Goal: Task Accomplishment & Management: Use online tool/utility

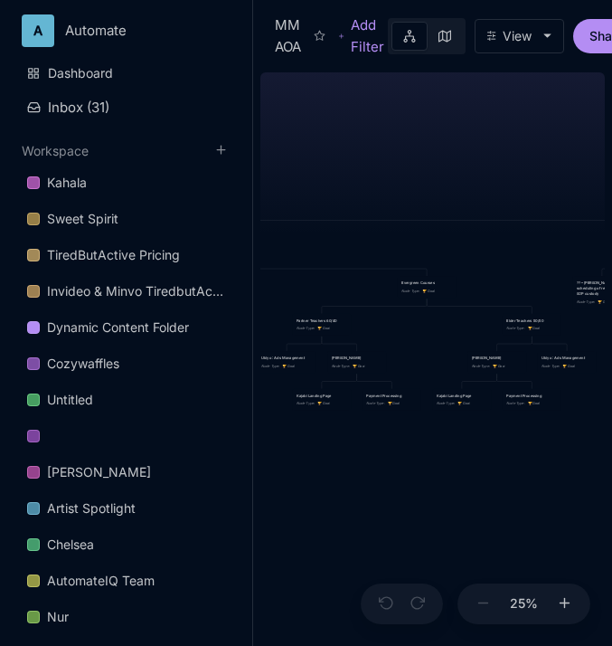
click at [322, 185] on div "MM AOA EDUCATIONAL PROGRAMS (Apprenticeship • Pilgrimages • Courses) Node Type …" at bounding box center [432, 355] width 345 height 581
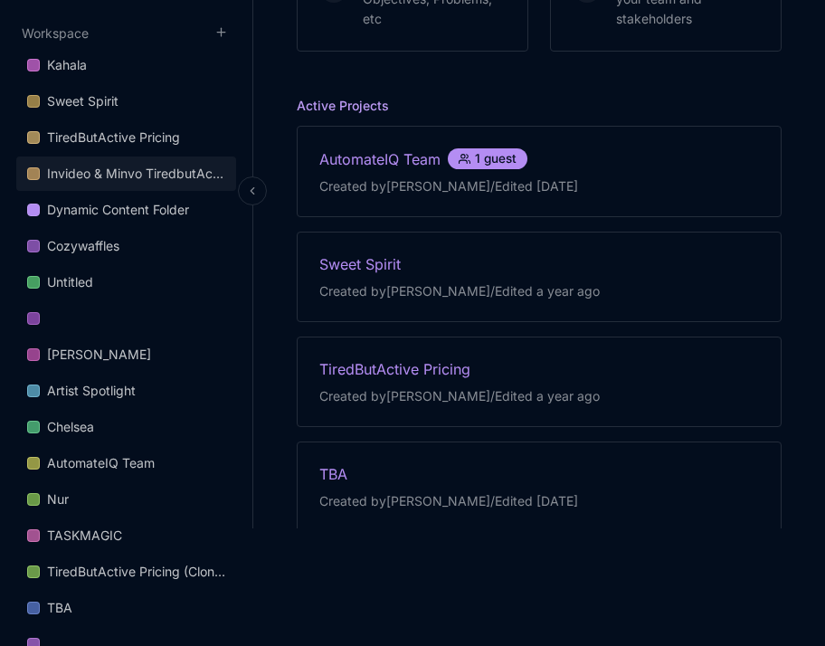
scroll to position [590, 0]
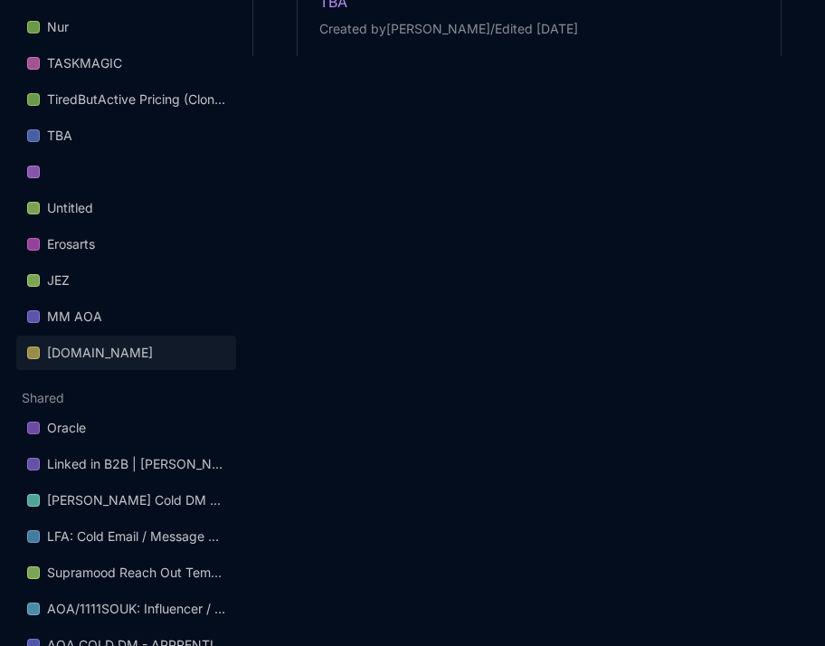
click at [128, 348] on div "[DOMAIN_NAME]" at bounding box center [100, 353] width 106 height 22
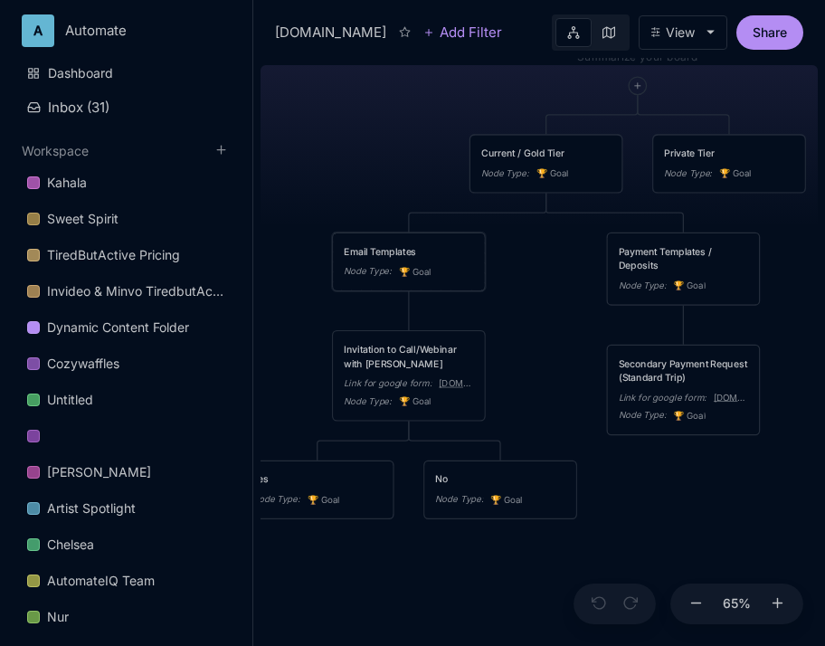
click at [397, 238] on div "Email Templates Node Type : 🏆 Goal" at bounding box center [408, 261] width 151 height 57
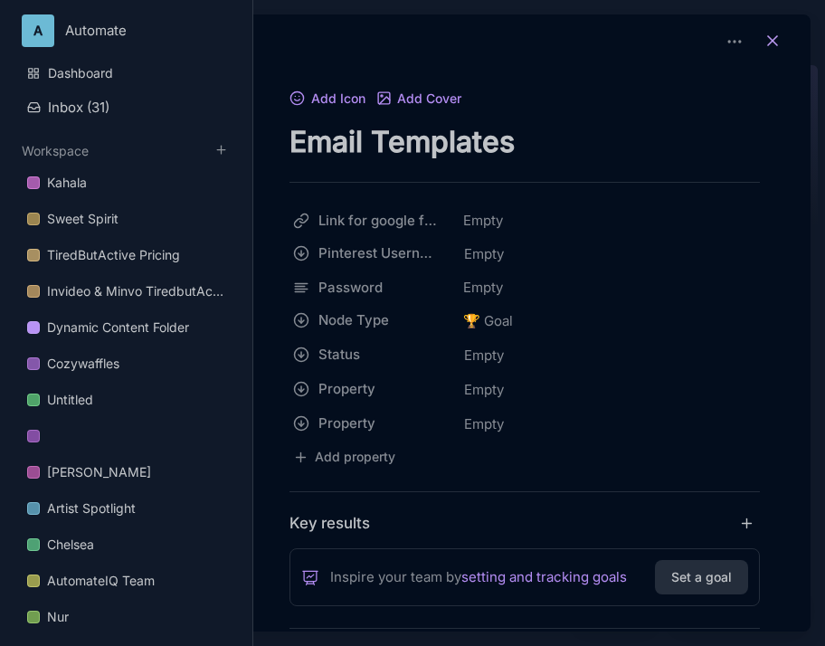
click at [768, 38] on icon at bounding box center [772, 41] width 18 height 18
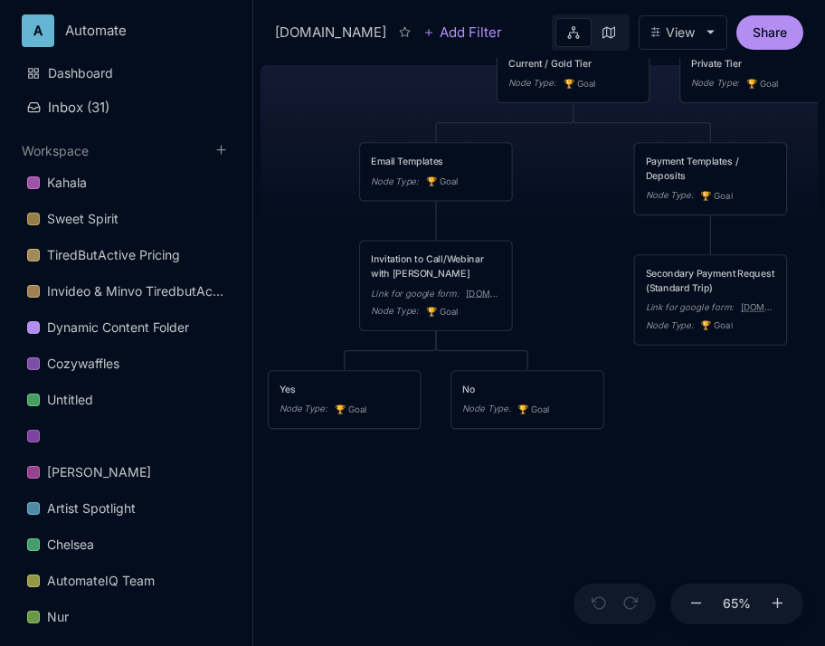
drag, startPoint x: 523, startPoint y: 282, endPoint x: 538, endPoint y: 288, distance: 16.3
click at [539, 288] on div "egyptinitiation.com Current / Gold Tier Node Type : 🏆 Goal Private Tier Node Ty…" at bounding box center [538, 352] width 557 height 588
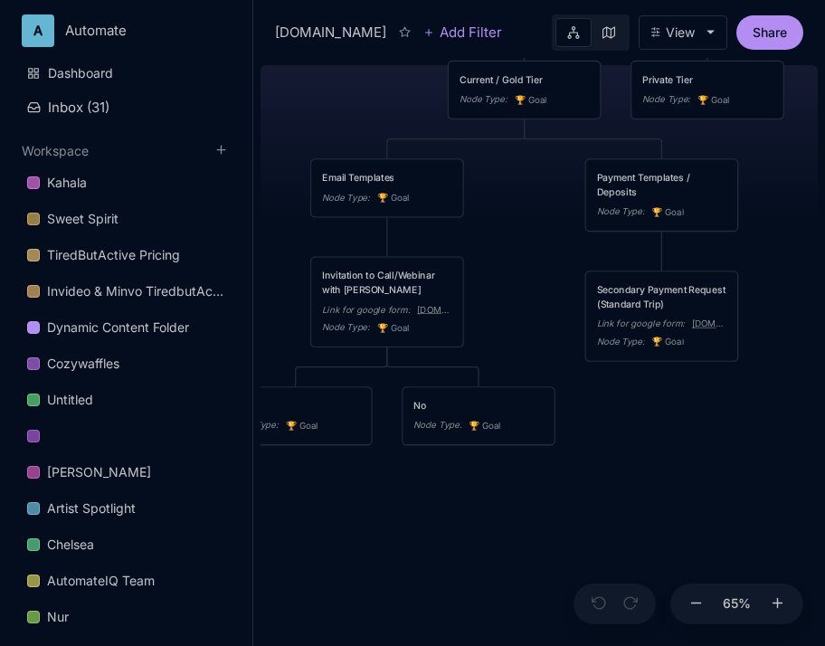
drag, startPoint x: 544, startPoint y: 300, endPoint x: 499, endPoint y: 316, distance: 47.8
click at [499, 316] on div "egyptinitiation.com Current / Gold Tier Node Type : 🏆 Goal Private Tier Node Ty…" at bounding box center [538, 352] width 557 height 588
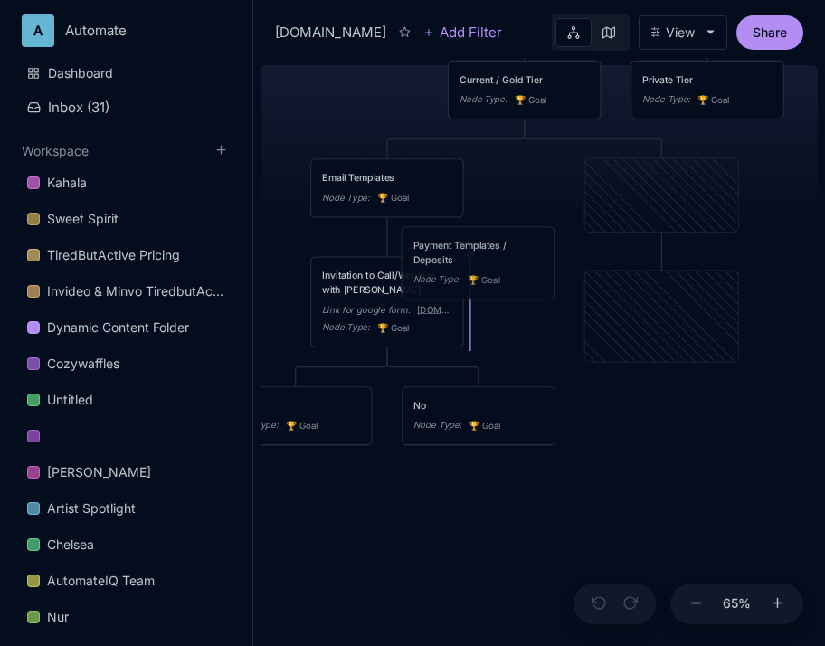
drag, startPoint x: 620, startPoint y: 192, endPoint x: 437, endPoint y: 260, distance: 195.7
click at [437, 260] on div "Payment Templates / Deposits" at bounding box center [478, 252] width 130 height 28
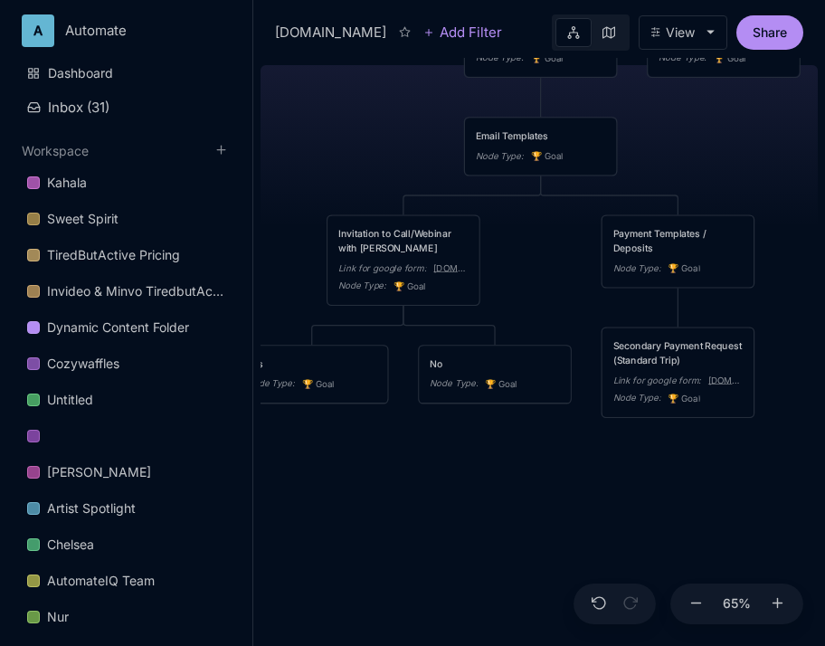
drag, startPoint x: 534, startPoint y: 310, endPoint x: 551, endPoint y: 269, distance: 43.8
click at [551, 269] on div "egyptinitiation.com Current / Gold Tier Node Type : 🏆 Goal Private Tier Node Ty…" at bounding box center [538, 352] width 557 height 588
drag, startPoint x: 551, startPoint y: 269, endPoint x: 481, endPoint y: 229, distance: 80.7
click at [481, 229] on div "egyptinitiation.com Current / Gold Tier Node Type : 🏆 Goal Private Tier Node Ty…" at bounding box center [538, 352] width 557 height 588
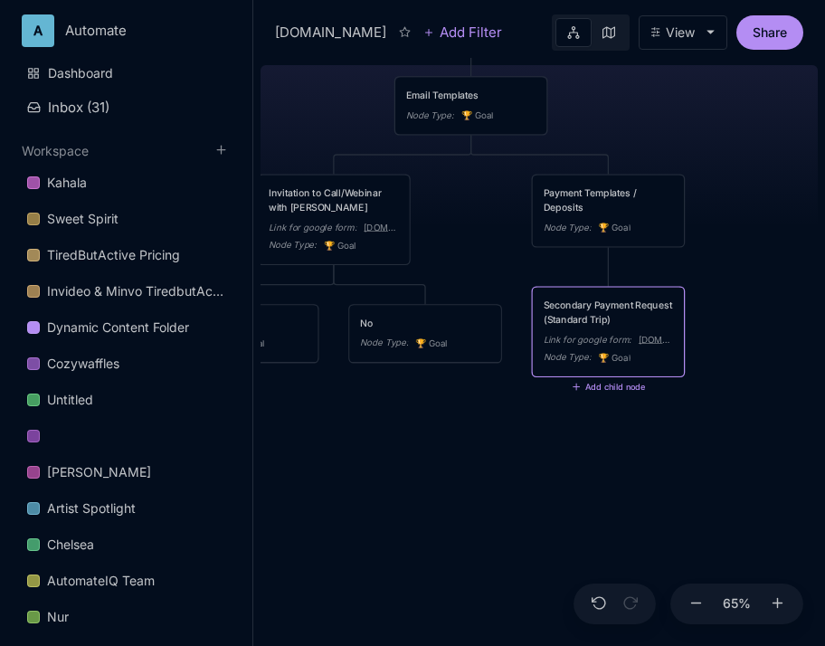
click at [619, 333] on div "Link for google form :" at bounding box center [588, 339] width 88 height 14
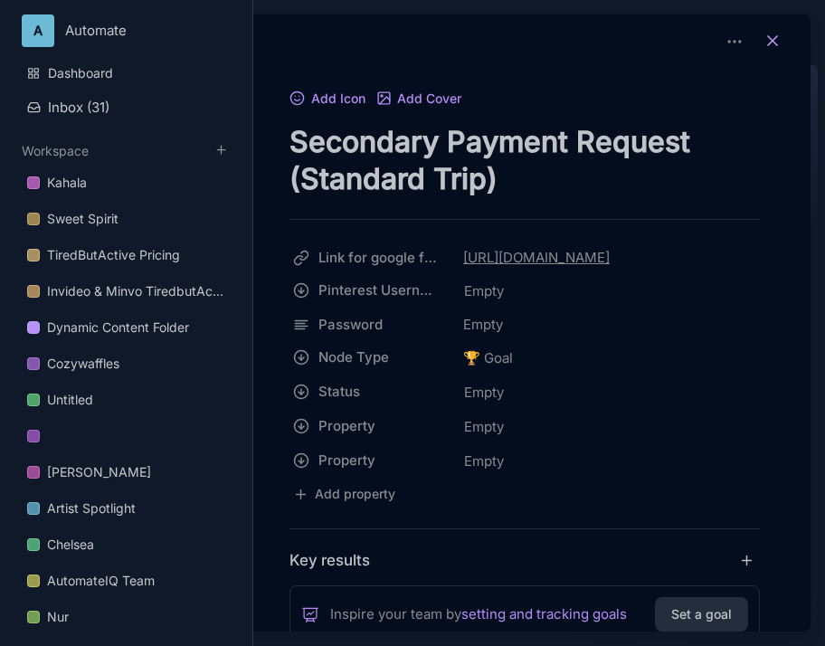
click at [768, 42] on line at bounding box center [772, 40] width 9 height 9
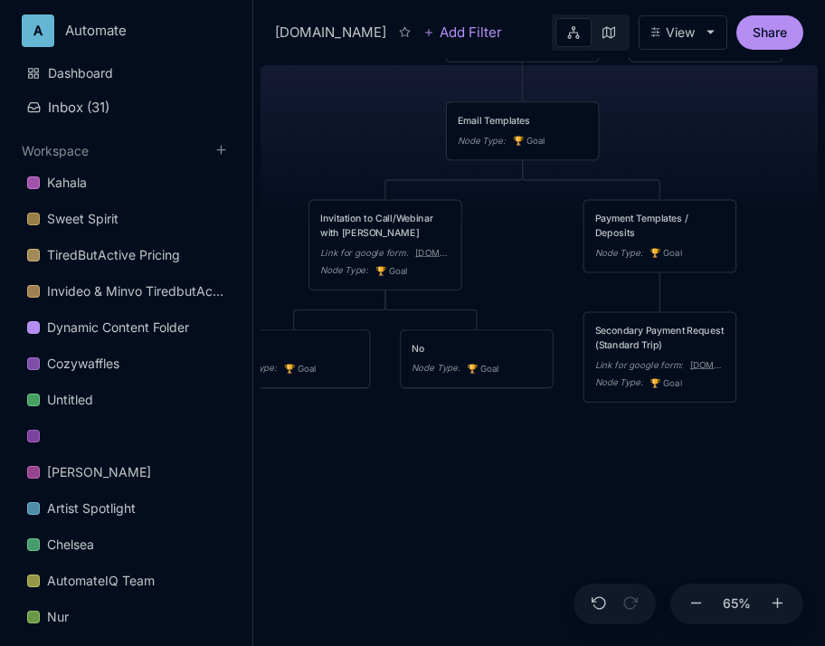
drag, startPoint x: 543, startPoint y: 465, endPoint x: 594, endPoint y: 489, distance: 57.0
click at [594, 489] on div "egyptinitiation.com Current / Gold Tier Node Type : 🏆 Goal Private Tier Node Ty…" at bounding box center [538, 352] width 557 height 588
click at [394, 205] on div "Invitation to Call/Webinar with Isis Link for google form : docs.google.com Nod…" at bounding box center [384, 245] width 151 height 89
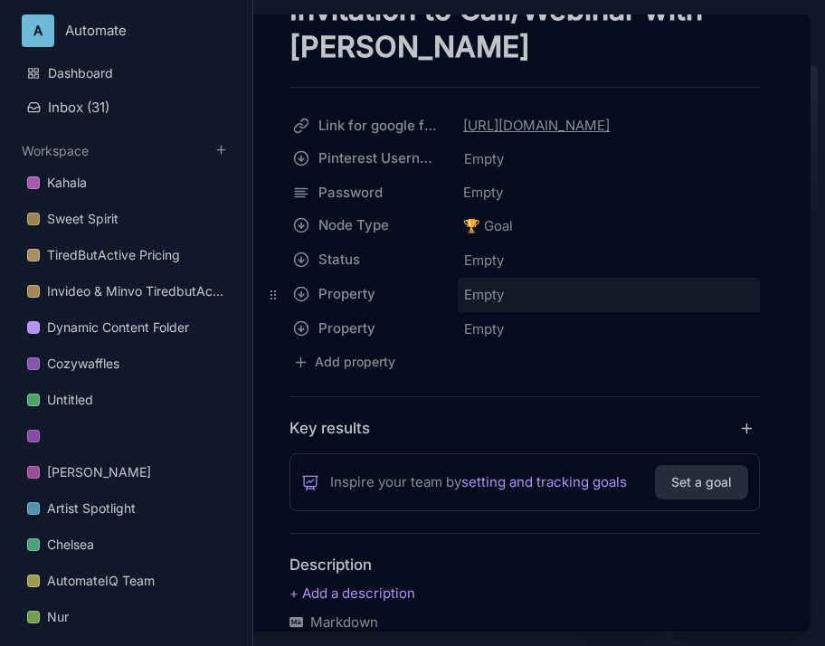
scroll to position [133, 0]
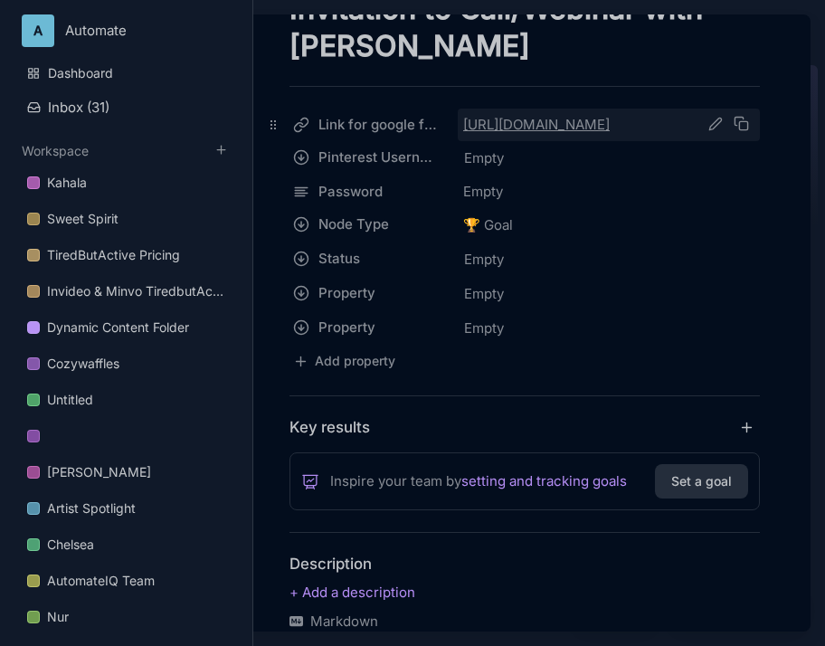
click at [544, 122] on link "https://docs.google.com/document/d/1Ak_O9qdvUYGumUB_BYOMqxwY2T3U2UcWDT8n7oWM0ns…" at bounding box center [583, 125] width 240 height 22
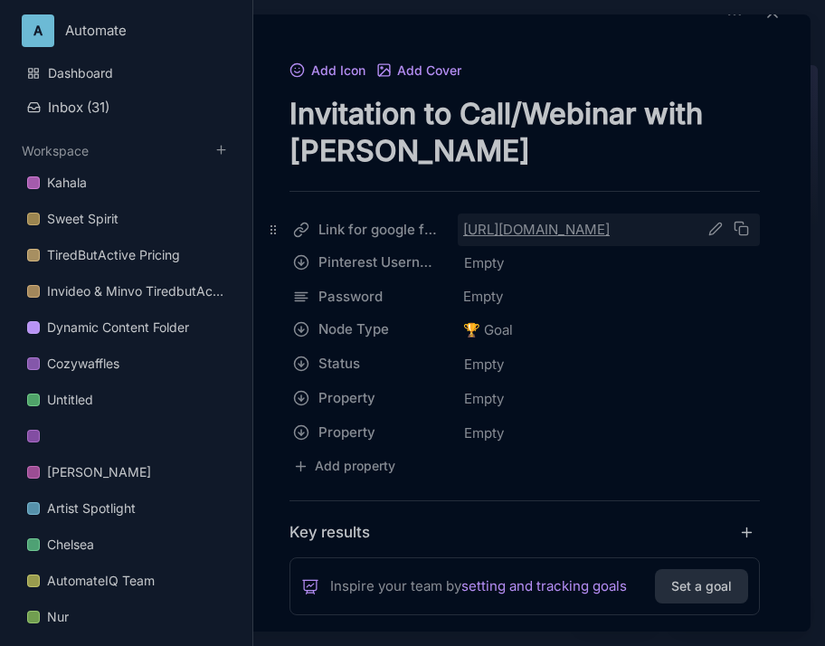
scroll to position [0, 0]
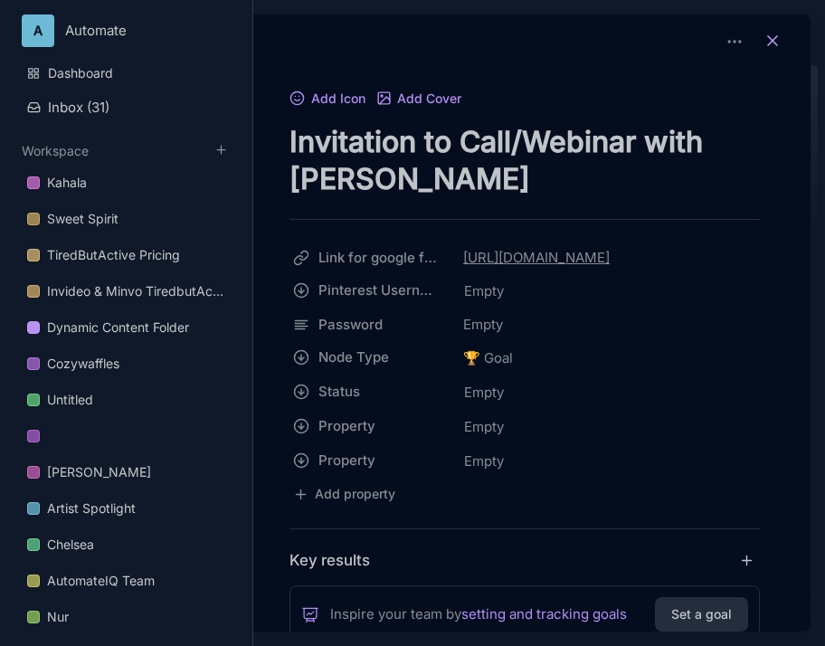
click at [765, 47] on icon at bounding box center [772, 41] width 18 height 18
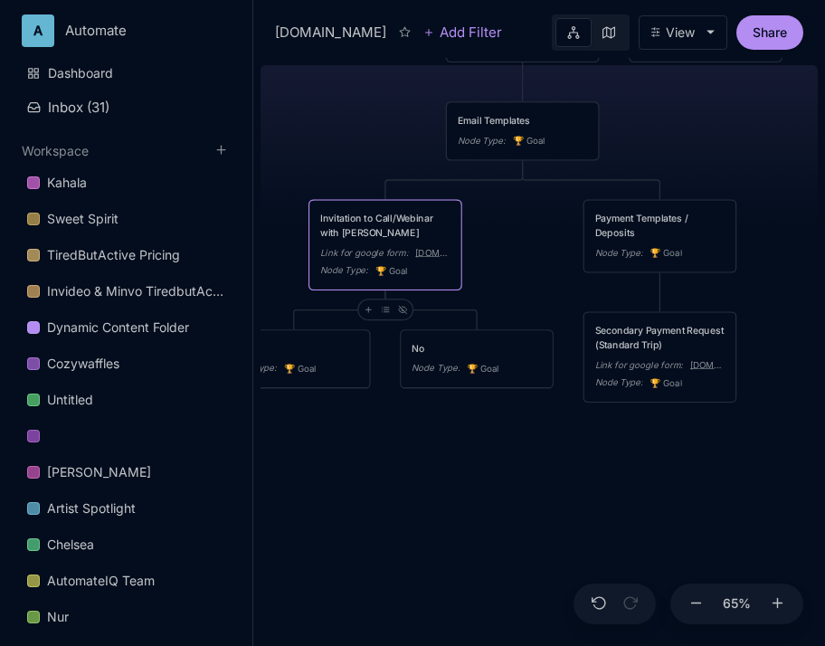
click at [660, 224] on div "Payment Templates / Deposits" at bounding box center [660, 226] width 130 height 28
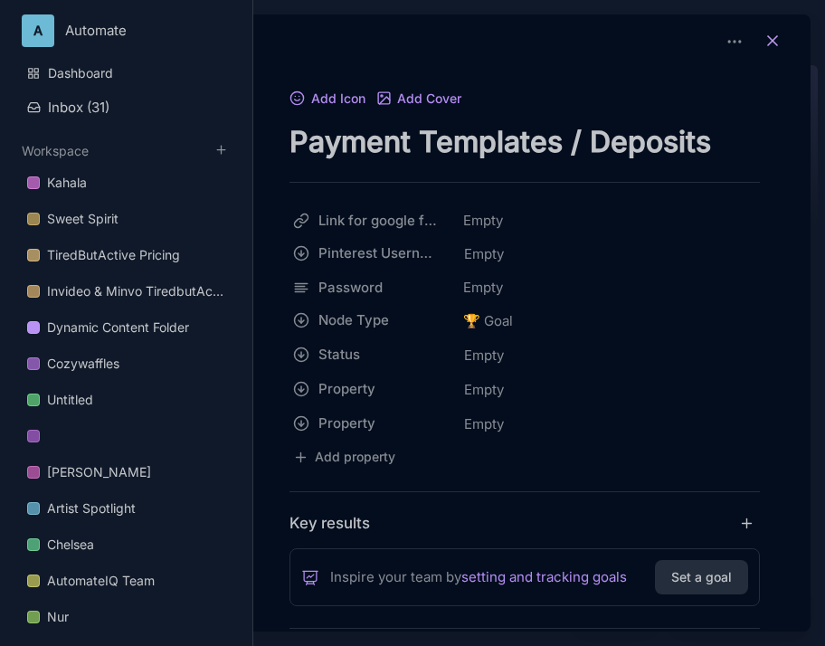
click at [766, 44] on icon at bounding box center [772, 41] width 18 height 18
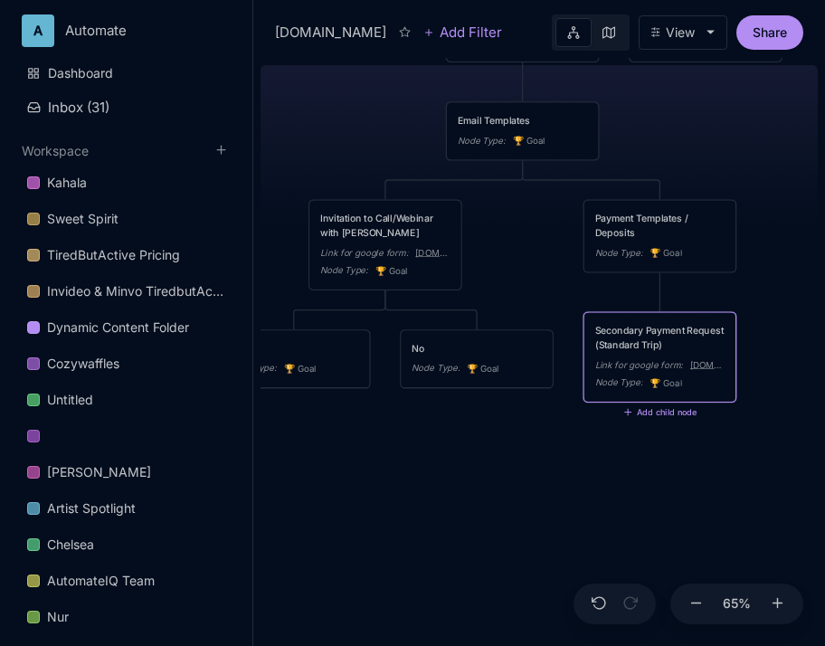
click at [650, 336] on div "Secondary Payment Request (Standard Trip)" at bounding box center [660, 338] width 130 height 28
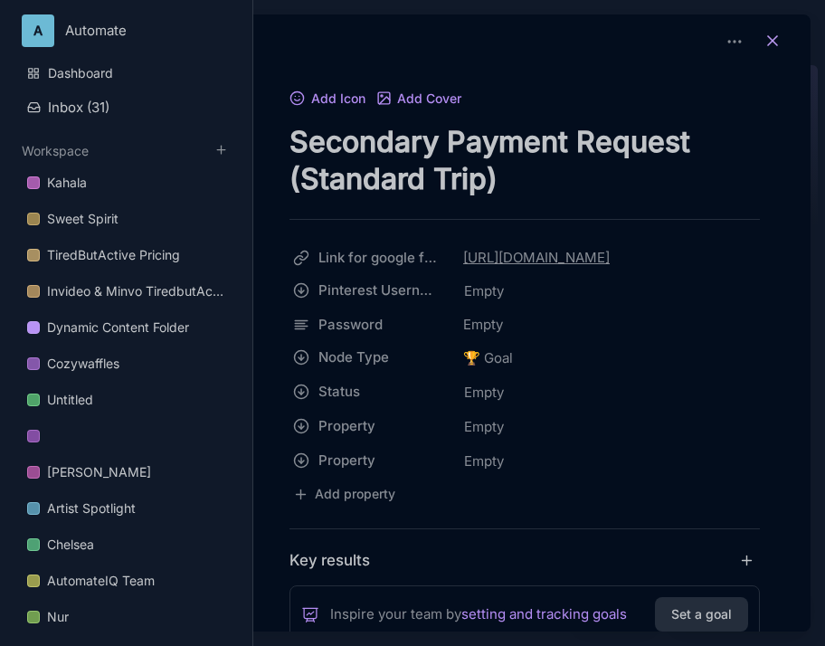
click at [765, 34] on icon at bounding box center [772, 41] width 18 height 18
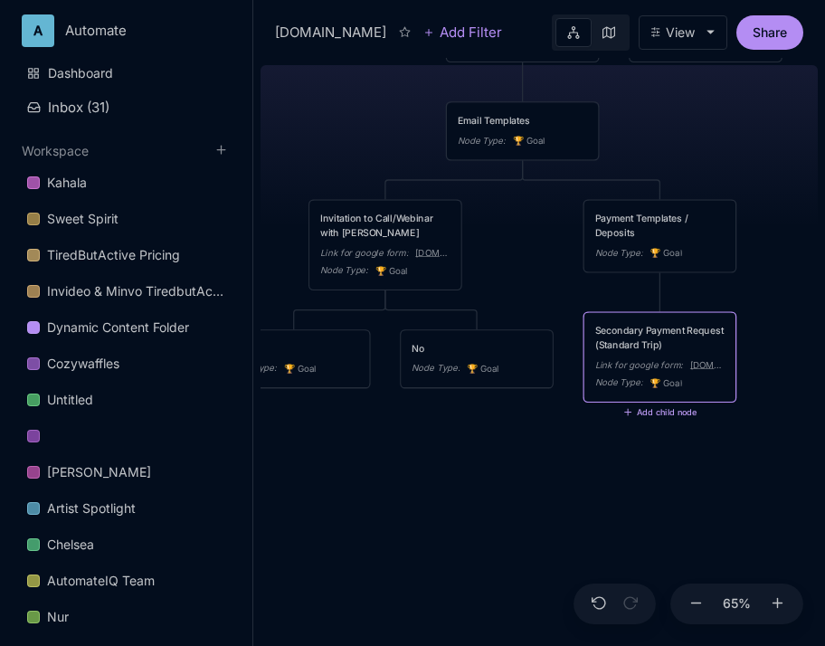
click at [653, 416] on button "Add child node" at bounding box center [659, 412] width 74 height 10
click at [763, 257] on div "egyptinitiation.com Current / Gold Tier Node Type : 🏆 Goal Private Tier Node Ty…" at bounding box center [538, 352] width 557 height 588
click at [664, 354] on div "Secondary Payment Request (Standard Trip) Link for google form : [DOMAIN_NAME] …" at bounding box center [660, 357] width 130 height 67
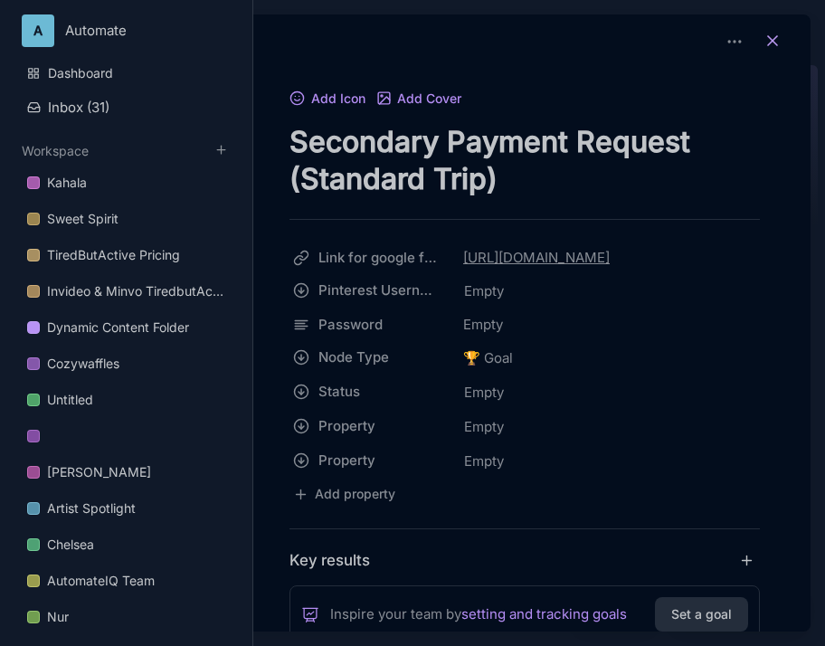
click at [768, 39] on line at bounding box center [772, 40] width 9 height 9
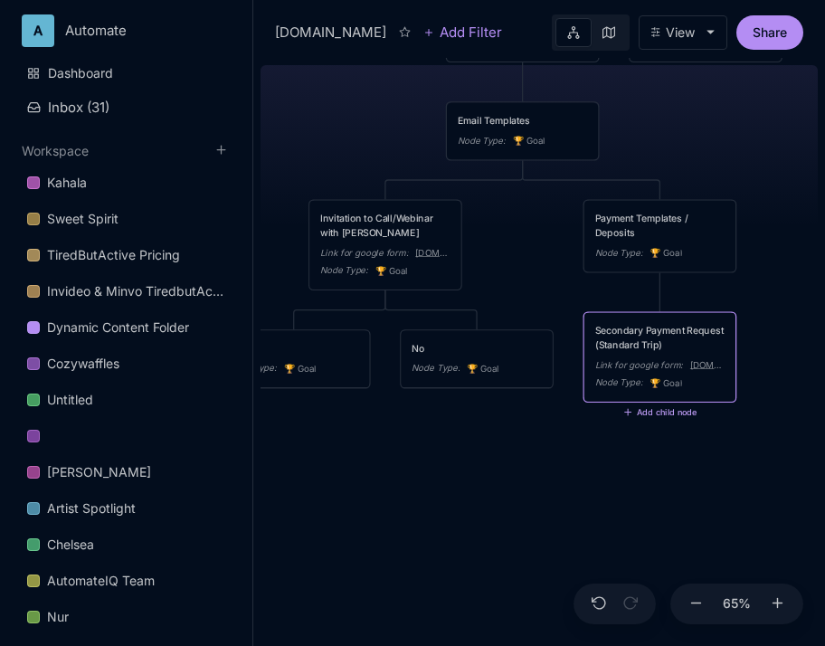
click at [638, 411] on button "Add child node" at bounding box center [659, 412] width 74 height 10
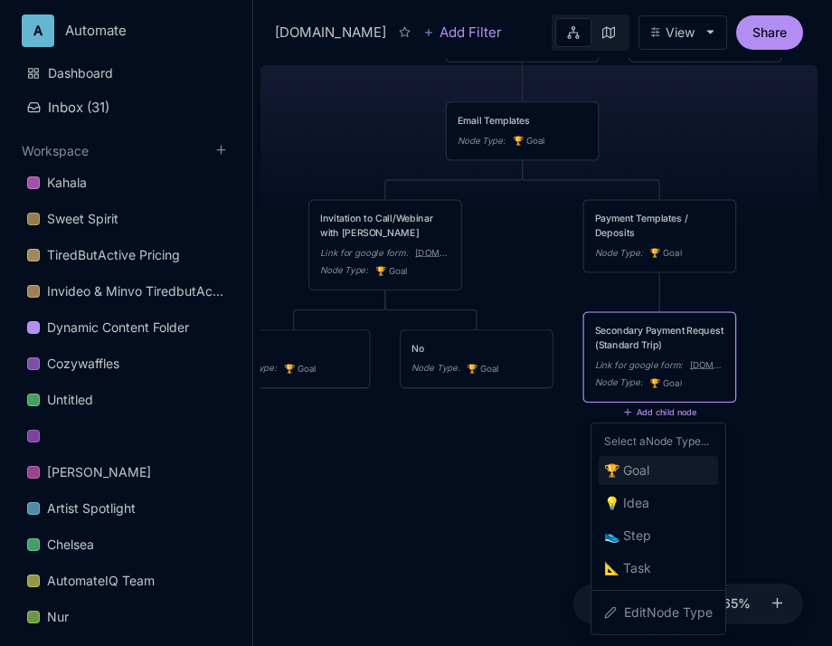
click at [638, 475] on span "🏆 Goal" at bounding box center [626, 470] width 45 height 22
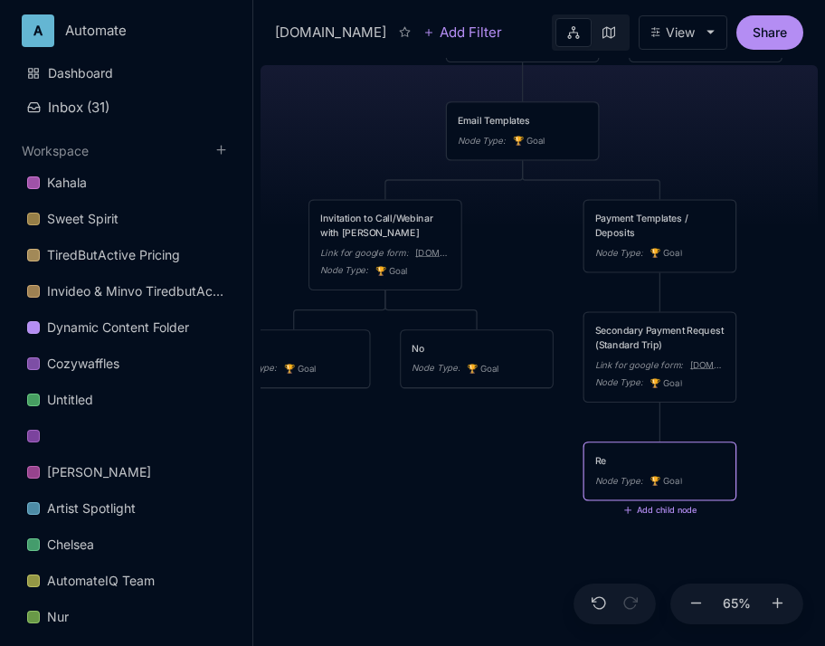
type textarea "R"
type textarea "Responded and Paid"
click at [785, 383] on div "egyptinitiation.com Current / Gold Tier Node Type : 🏆 Goal Private Tier Node Ty…" at bounding box center [538, 352] width 557 height 588
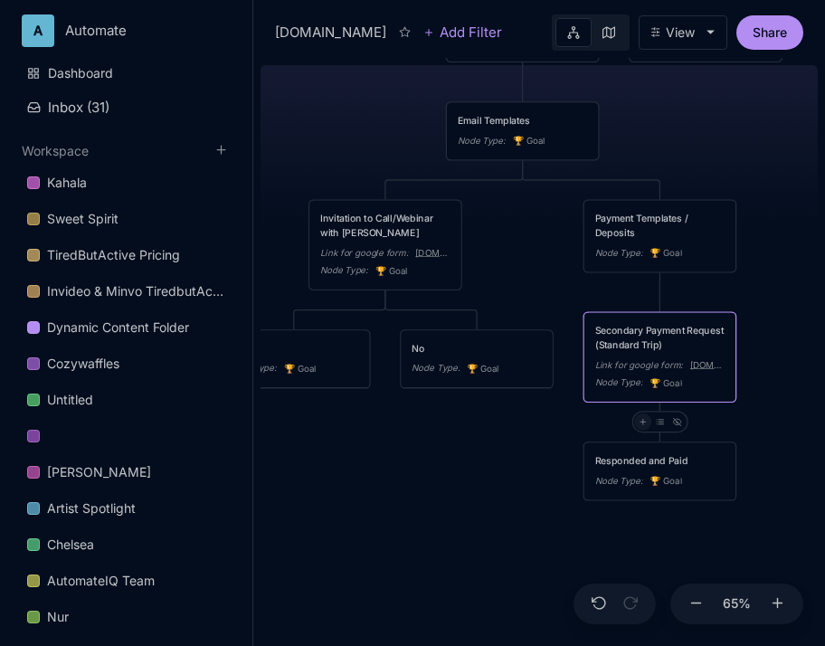
click at [639, 413] on div at bounding box center [642, 421] width 17 height 17
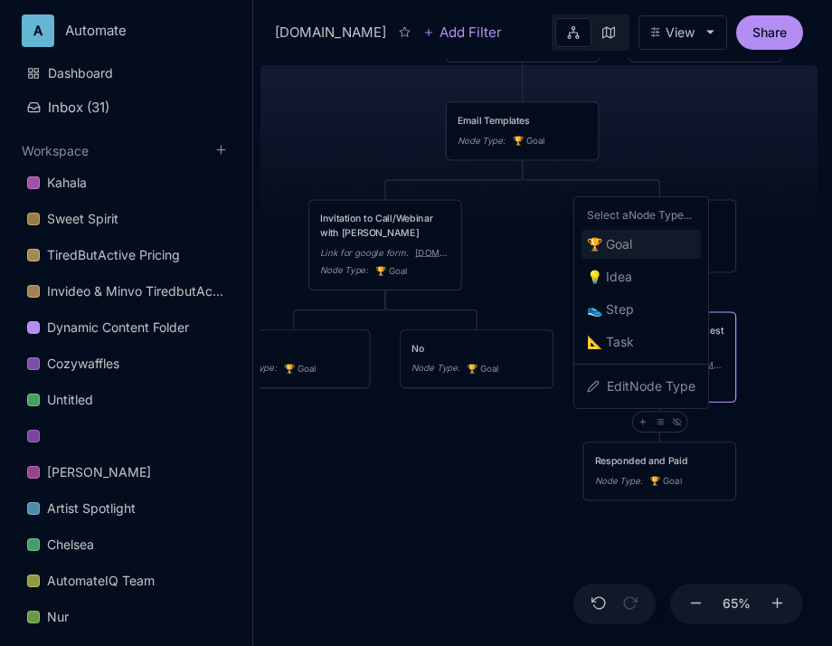
click at [641, 249] on div "🏆 Goal" at bounding box center [640, 244] width 119 height 29
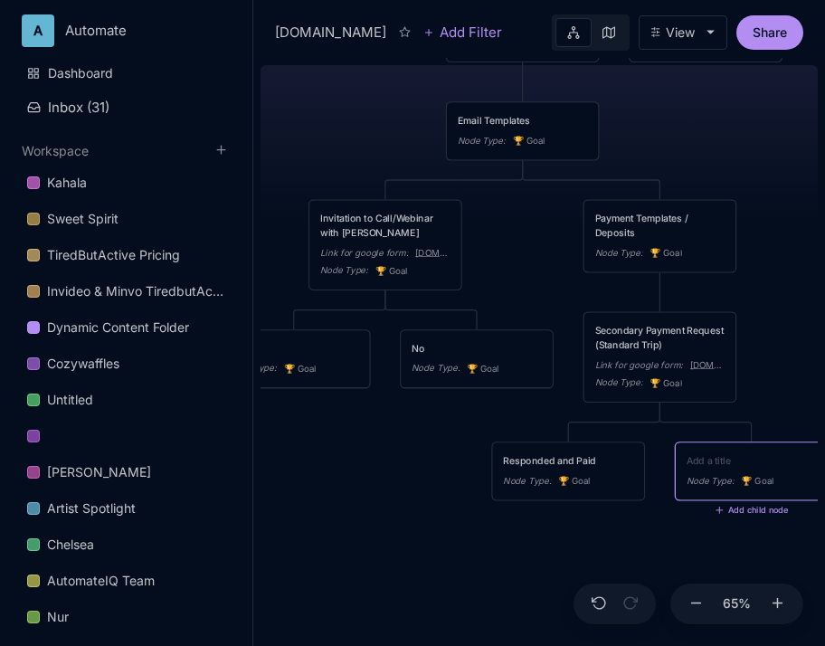
type textarea "N"
type textarea "No response / Unpaid"
click at [752, 413] on div "egyptinitiation.com Current / Gold Tier Node Type : 🏆 Goal Private Tier Node Ty…" at bounding box center [538, 352] width 557 height 588
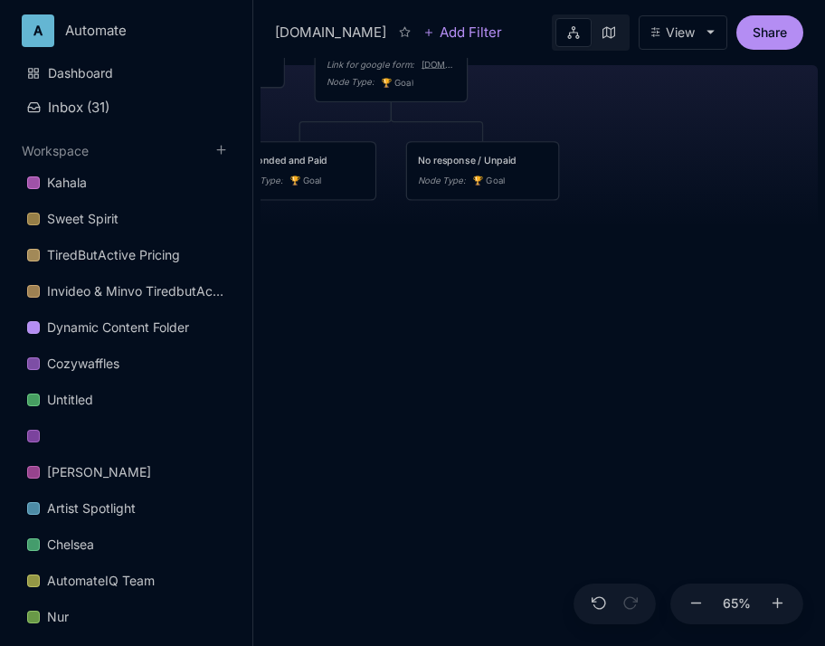
click at [585, 273] on div "egyptinitiation.com Current / Gold Tier Node Type : 🏆 Goal Private Tier Node Ty…" at bounding box center [538, 352] width 557 height 588
click at [455, 346] on div "egyptinitiation.com Current / Gold Tier Node Type : 🏆 Goal Private Tier Node Ty…" at bounding box center [538, 352] width 557 height 588
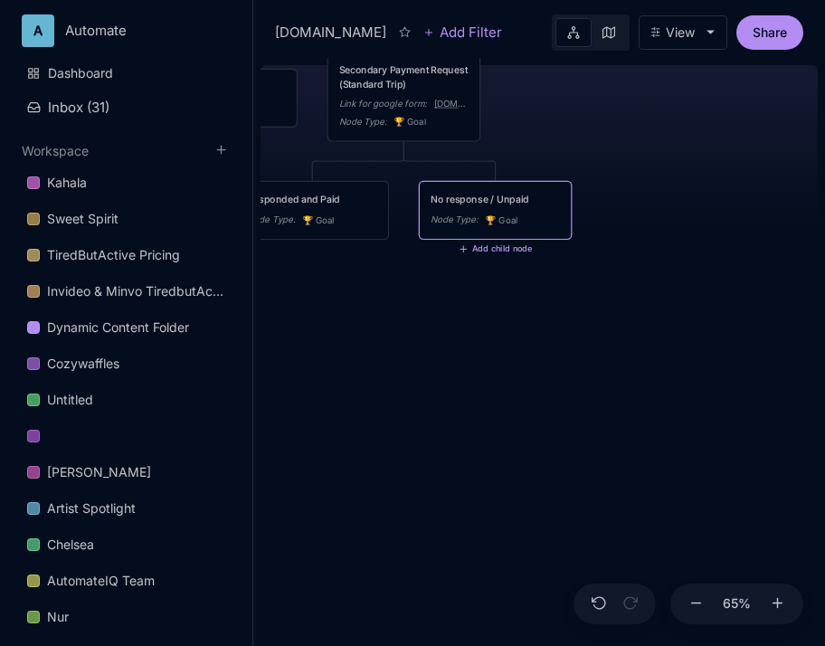
click at [471, 250] on button "Add child node" at bounding box center [496, 249] width 74 height 10
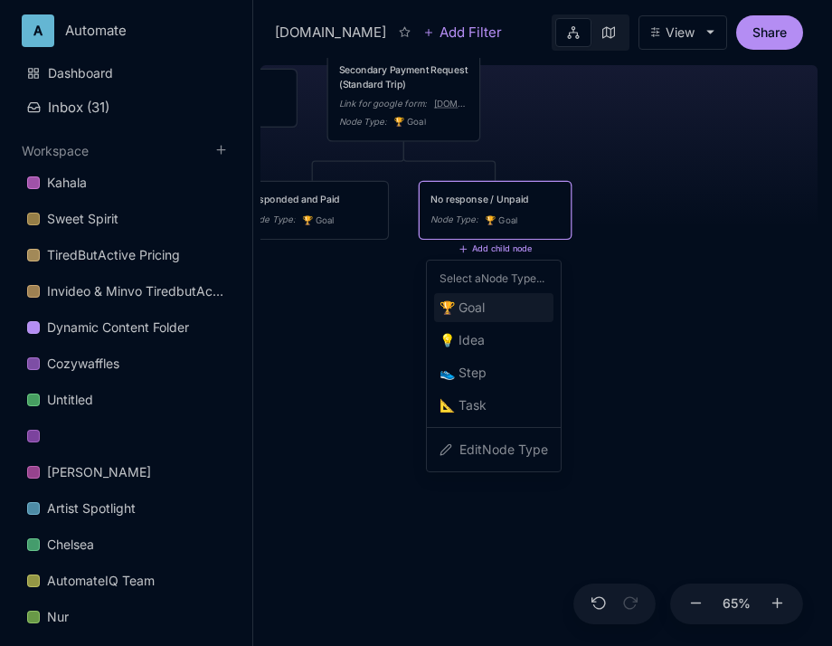
click at [463, 311] on span "🏆 Goal" at bounding box center [462, 308] width 45 height 22
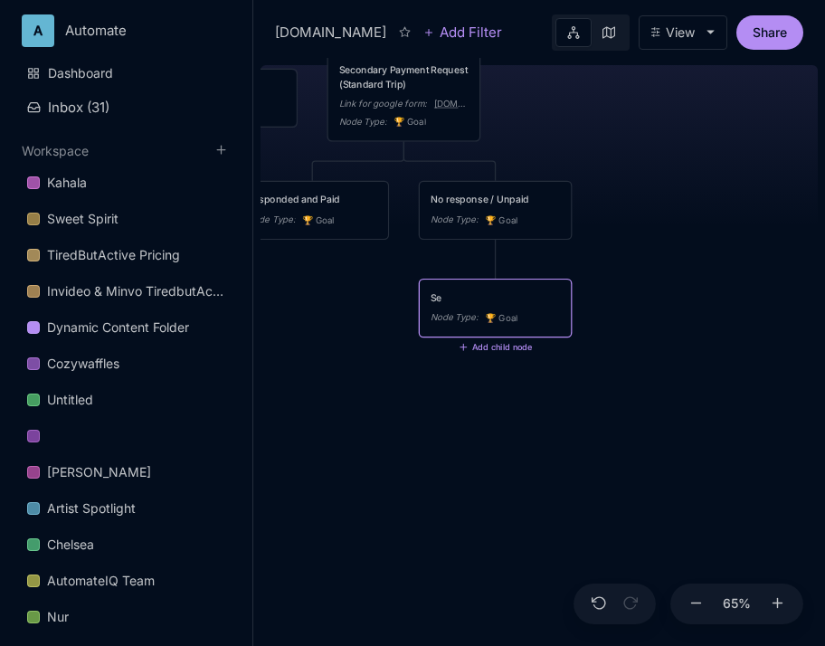
type textarea "S"
type textarea "2"
type textarea "Secondary Template"
click at [641, 301] on div "egyptinitiation.com Current / Gold Tier Node Type : 🏆 Goal Private Tier Node Ty…" at bounding box center [538, 352] width 557 height 588
click at [473, 262] on div "egyptinitiation.com Current / Gold Tier Node Type : 🏆 Goal Private Tier Node Ty…" at bounding box center [538, 352] width 557 height 588
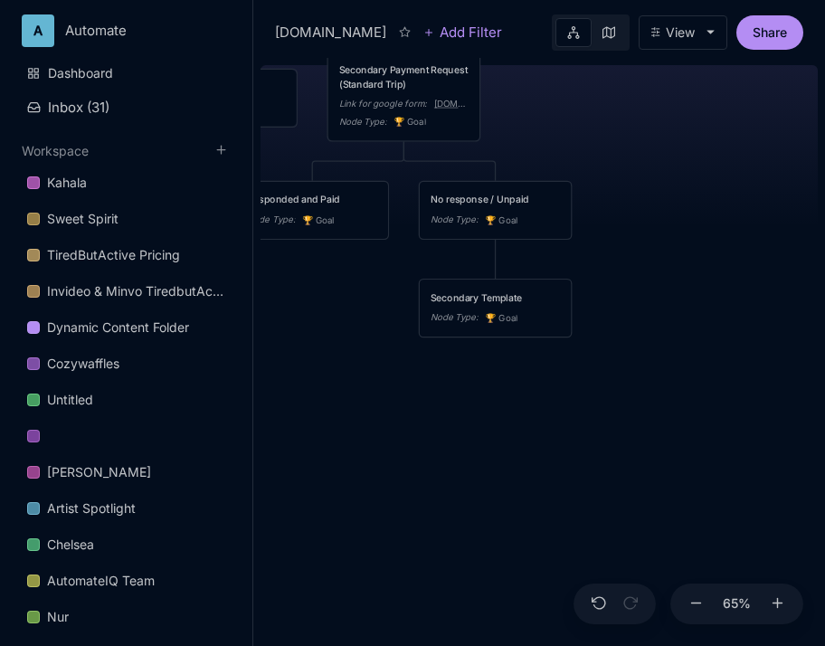
click at [657, 279] on div "egyptinitiation.com Current / Gold Tier Node Type : 🏆 Goal Private Tier Node Ty…" at bounding box center [538, 352] width 557 height 588
drag, startPoint x: 646, startPoint y: 241, endPoint x: 733, endPoint y: 384, distance: 167.7
click at [733, 384] on div "egyptinitiation.com Current / Gold Tier Node Type : 🏆 Goal Private Tier Node Ty…" at bounding box center [538, 352] width 557 height 588
drag, startPoint x: 638, startPoint y: 181, endPoint x: 771, endPoint y: 350, distance: 215.7
click at [771, 349] on div "egyptinitiation.com Current / Gold Tier Node Type : 🏆 Goal Private Tier Node Ty…" at bounding box center [538, 352] width 557 height 588
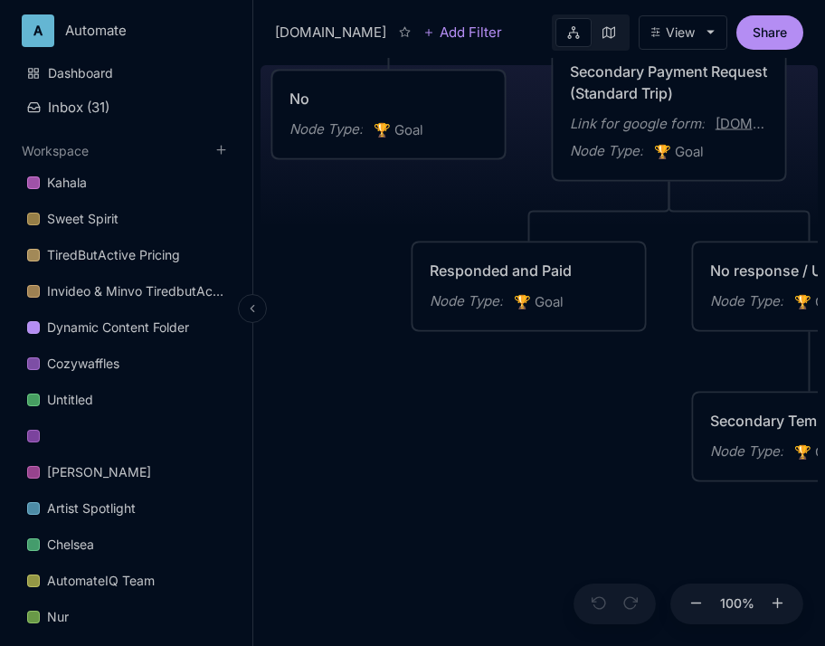
click at [251, 231] on div "A Automate Dashboard Inbox ( 31 ) Workspace Kahala Sweet Spirit TiredButActive …" at bounding box center [126, 323] width 253 height 646
click at [253, 309] on icon at bounding box center [252, 308] width 12 height 12
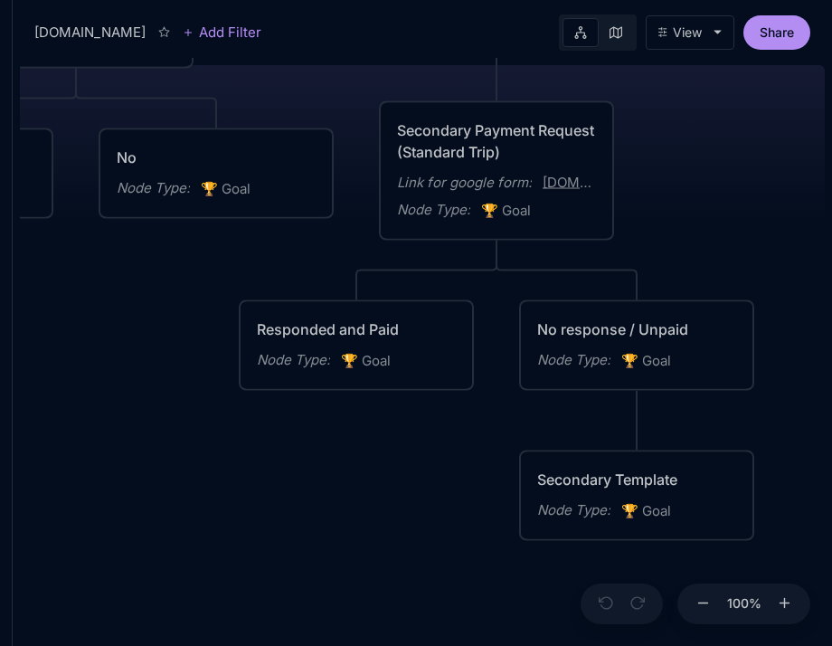
click at [498, 123] on div "Secondary Payment Request (Standard Trip)" at bounding box center [496, 140] width 199 height 43
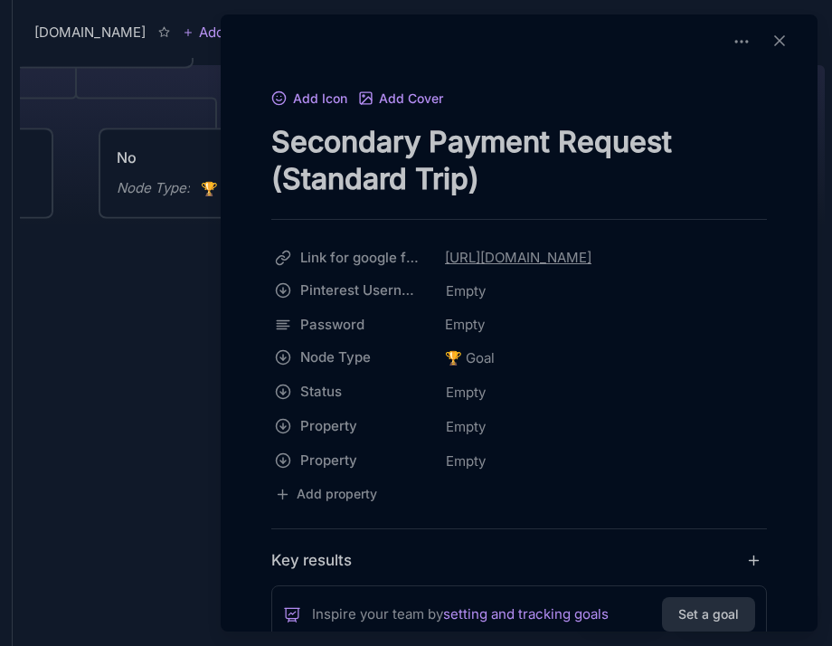
click at [510, 139] on textarea "Secondary Payment Request (Standard Trip)" at bounding box center [519, 160] width 496 height 74
drag, startPoint x: 555, startPoint y: 139, endPoint x: 154, endPoint y: 130, distance: 401.6
click at [154, 130] on div "[DOMAIN_NAME] Add Filter View Share [DOMAIN_NAME] Current / Gold Tier Node Type…" at bounding box center [422, 323] width 819 height 646
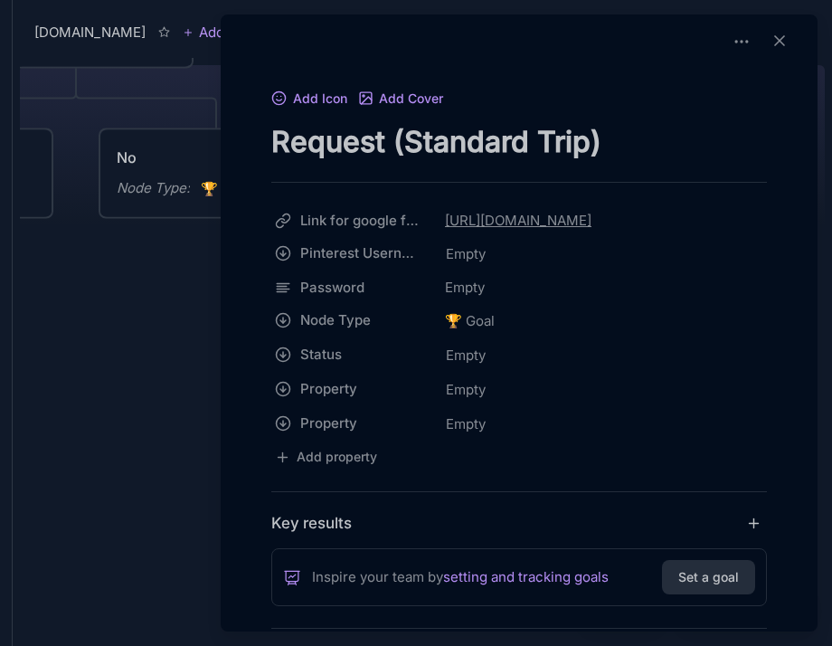
click at [393, 137] on textarea "Request (Standard Trip)" at bounding box center [519, 141] width 496 height 37
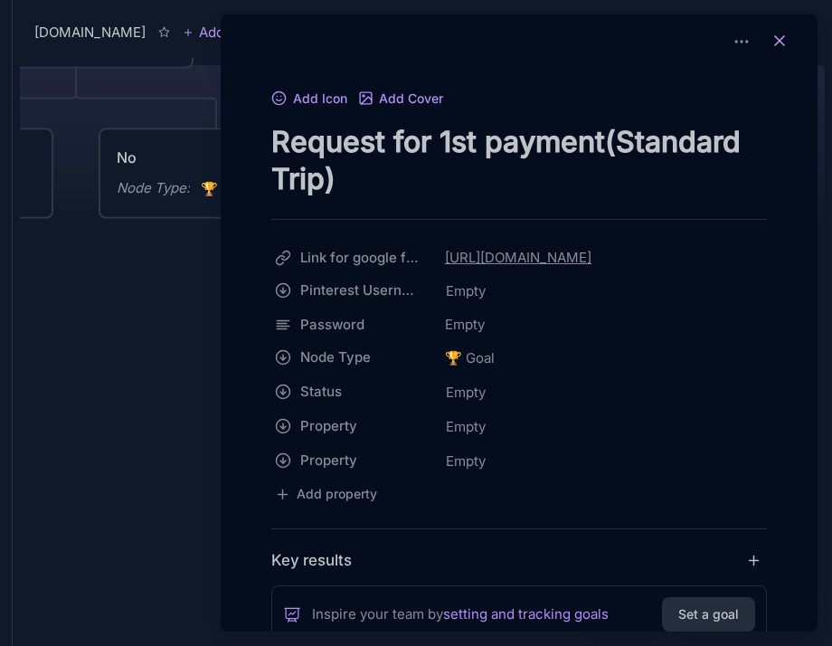
type textarea "Request for 1st payment(Standard Trip)"
click at [771, 49] on icon at bounding box center [780, 41] width 18 height 18
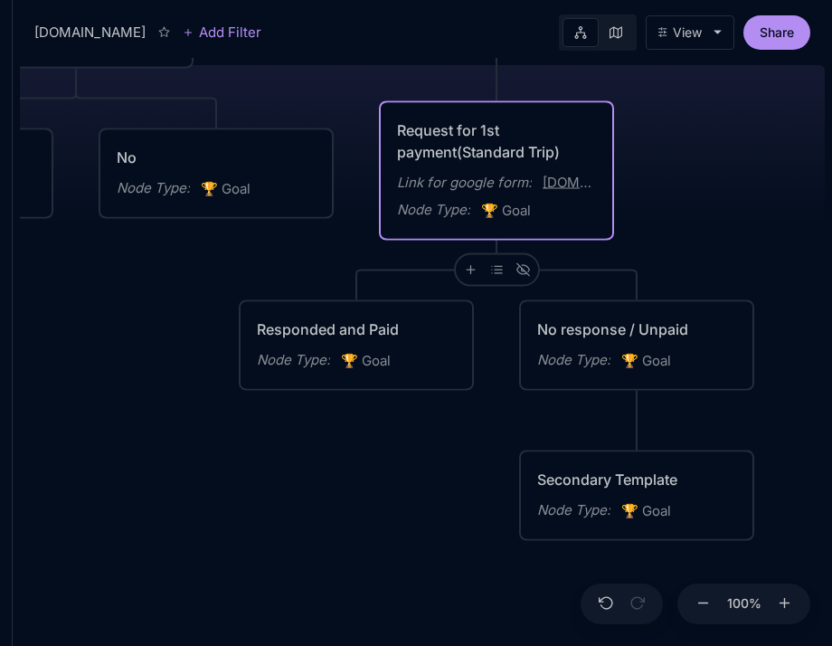
click at [534, 165] on div "Request for 1st payment(Standard Trip) Link for google form : [DOMAIN_NAME] Nod…" at bounding box center [496, 170] width 199 height 103
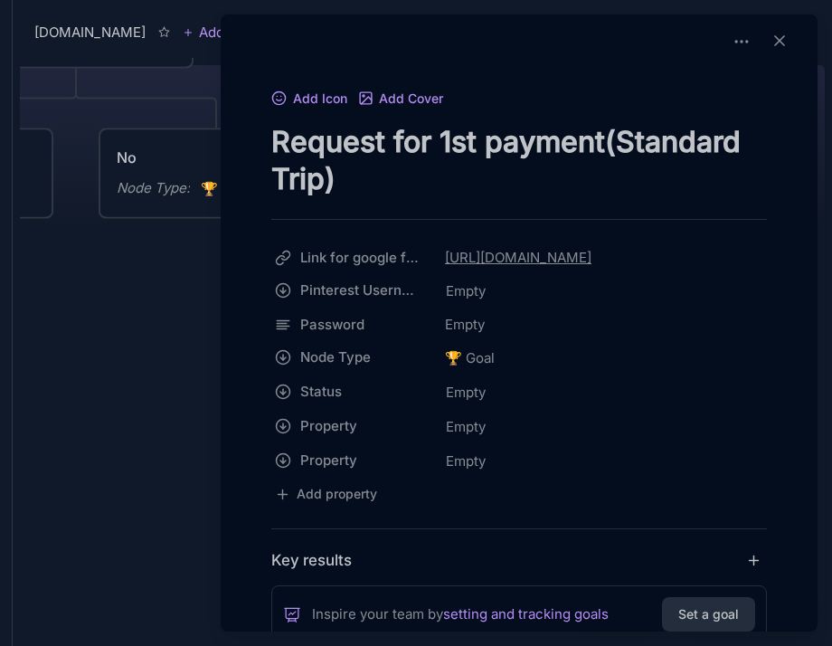
click at [605, 138] on textarea "Request for 1st payment(Standard Trip)" at bounding box center [519, 160] width 496 height 74
type textarea "Request for 1st payment (Standard Trip)"
click at [785, 35] on button at bounding box center [780, 41] width 40 height 25
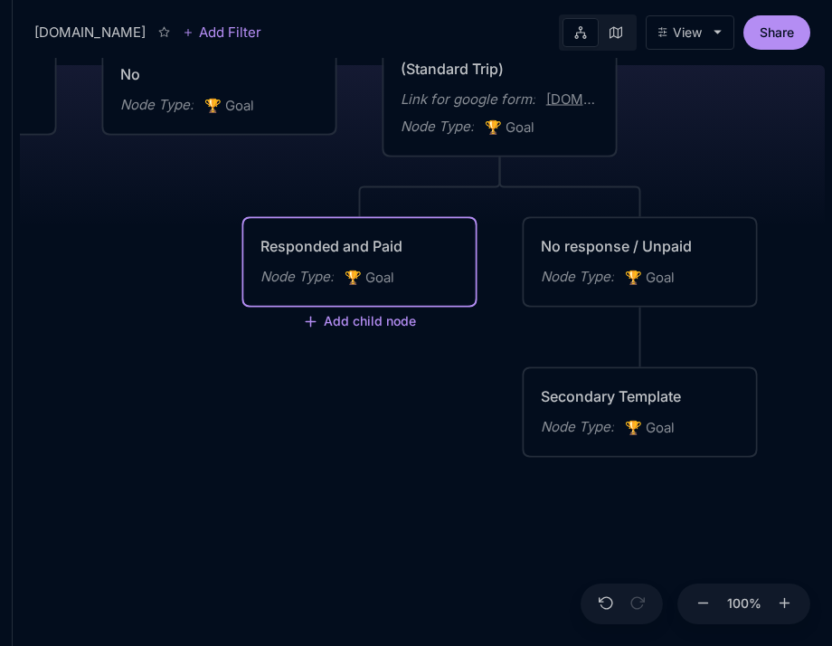
click at [398, 271] on div "Node Type : 🏆 Goal" at bounding box center [359, 278] width 199 height 24
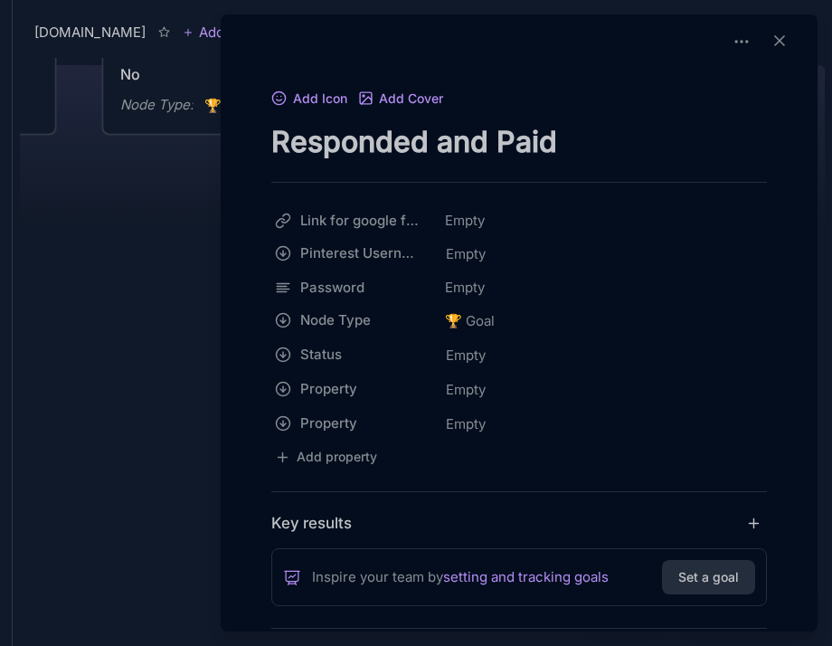
click at [136, 284] on div at bounding box center [416, 323] width 832 height 646
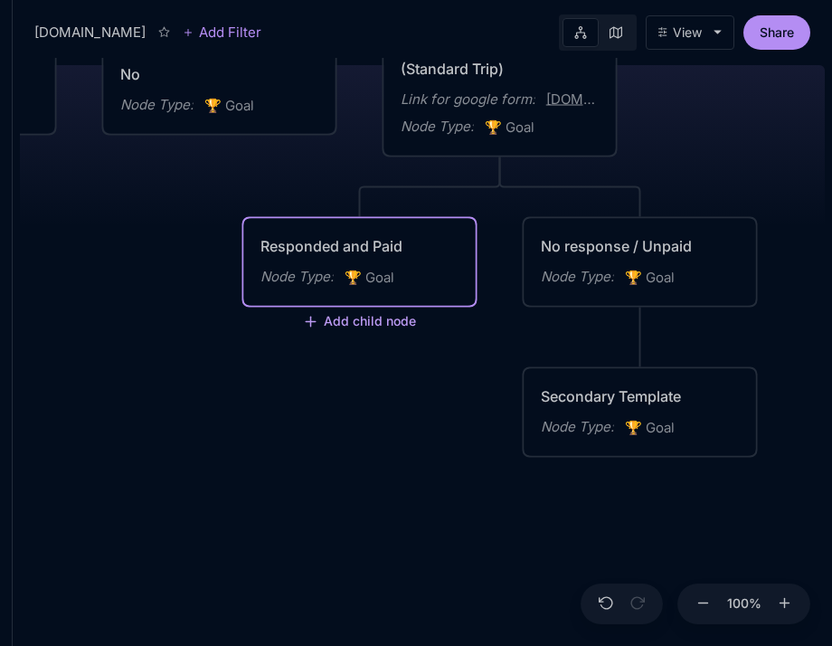
click at [376, 326] on button "Add child node" at bounding box center [360, 323] width 114 height 16
click at [364, 270] on span "🏆 Goal" at bounding box center [370, 278] width 50 height 22
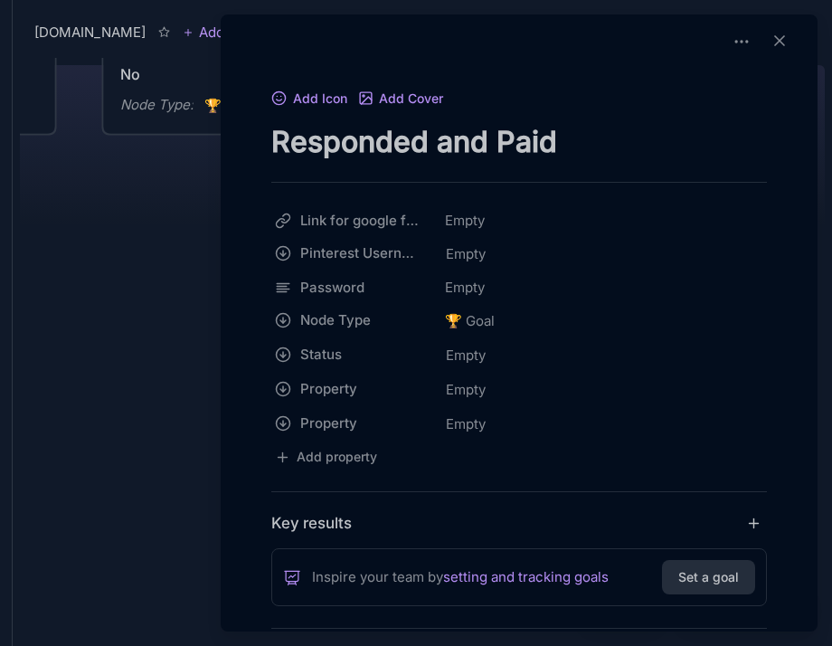
click at [593, 146] on textarea "Responded and Paid" at bounding box center [519, 141] width 496 height 37
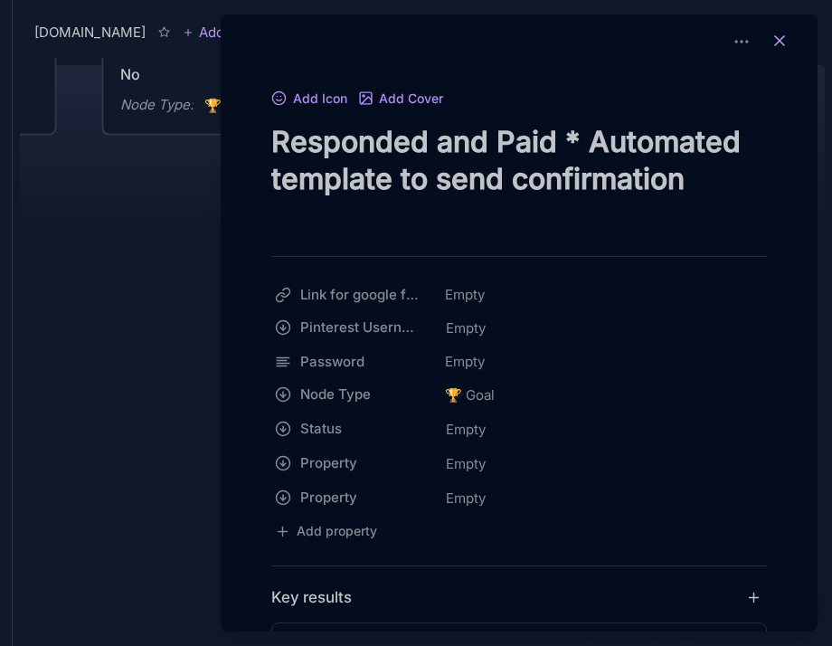
type textarea "Responded and Paid * Automated template to send confirmation"
click at [775, 43] on line at bounding box center [779, 40] width 9 height 9
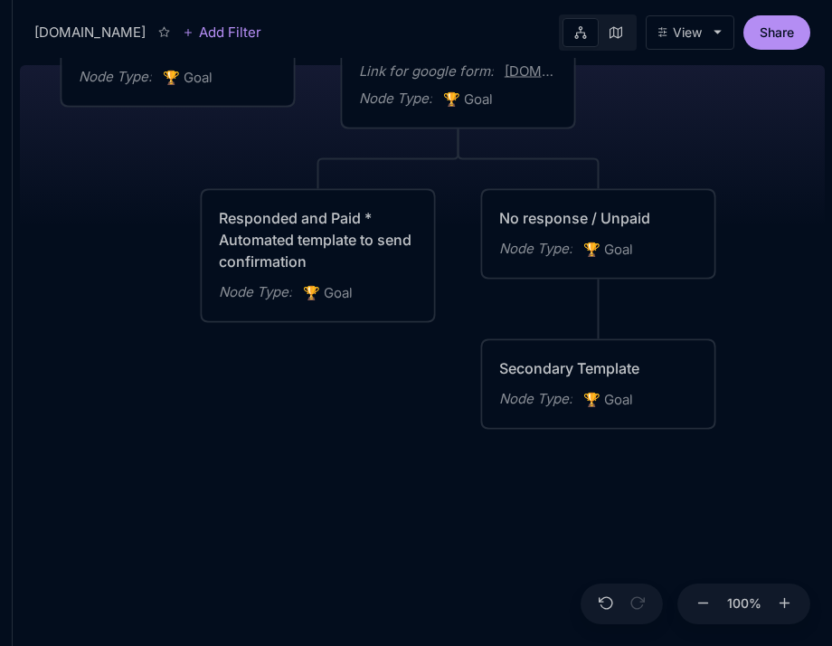
drag, startPoint x: 451, startPoint y: 464, endPoint x: 389, endPoint y: 413, distance: 80.4
click at [389, 416] on div "[DOMAIN_NAME] Current / Gold Tier Node Type : 🏆 Goal Private Tier Node Type : 🏆…" at bounding box center [422, 352] width 805 height 588
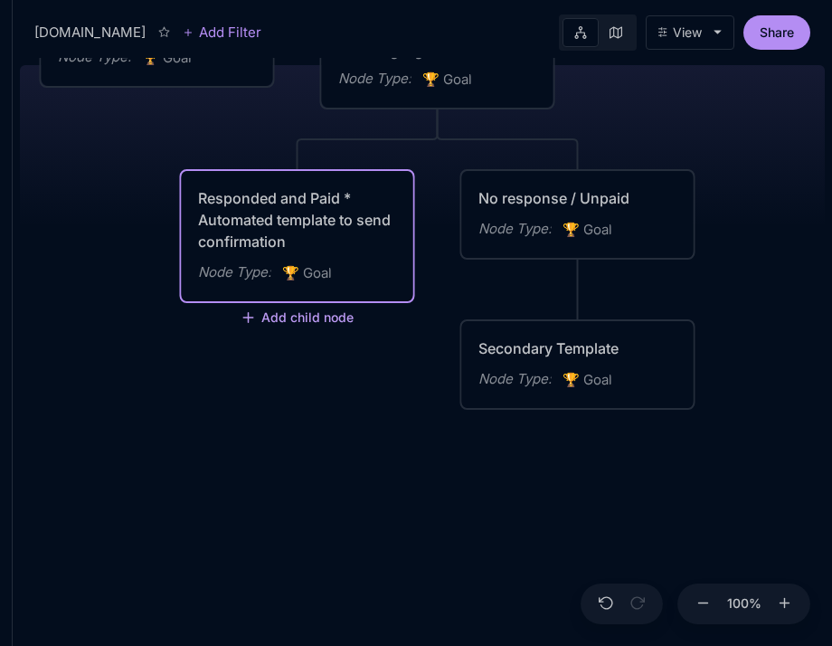
click at [266, 323] on button "Add child node" at bounding box center [298, 318] width 114 height 16
click at [279, 374] on span "🏆 Goal" at bounding box center [263, 379] width 45 height 22
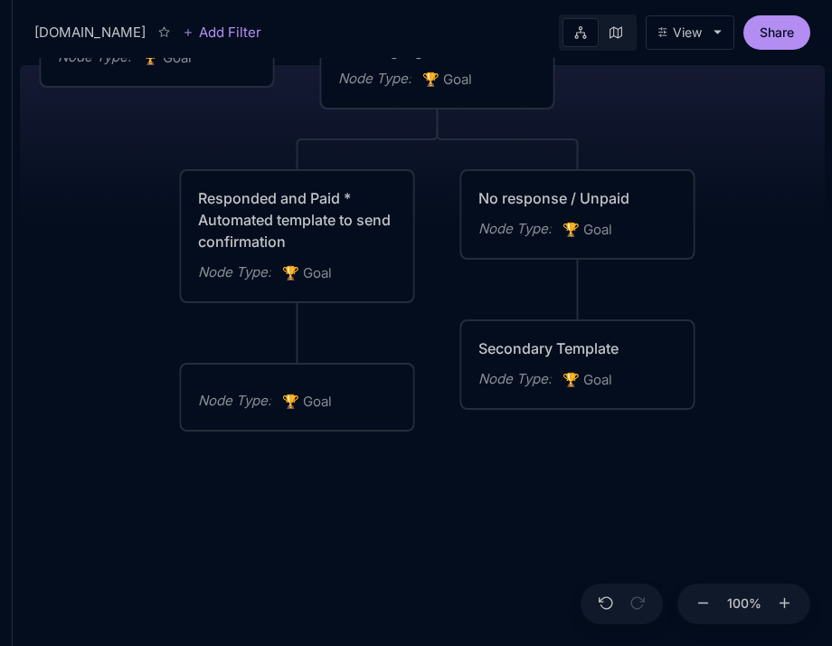
click at [147, 357] on div "[DOMAIN_NAME] Current / Gold Tier Node Type : 🏆 Goal Private Tier Node Type : 🏆…" at bounding box center [422, 352] width 805 height 588
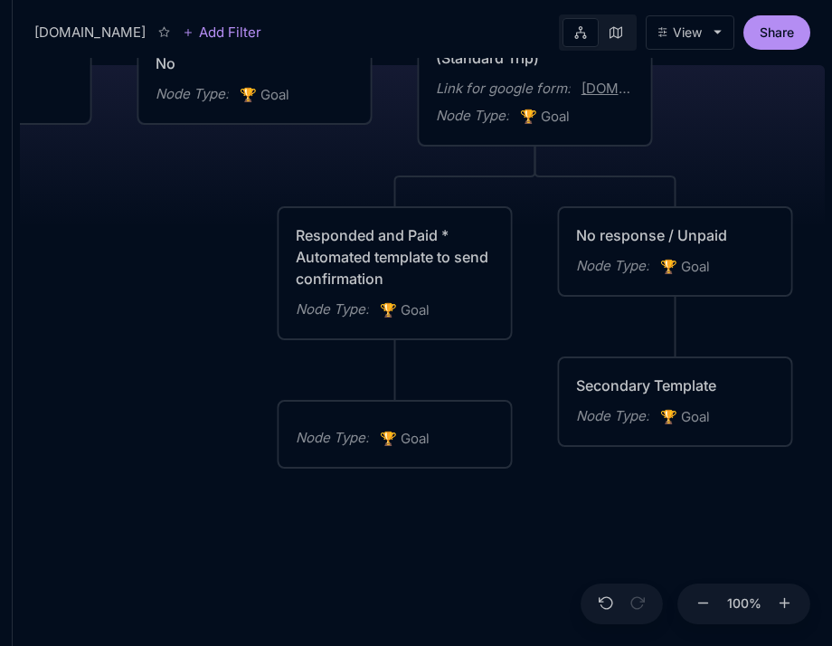
drag, startPoint x: 128, startPoint y: 302, endPoint x: 225, endPoint y: 339, distance: 104.5
click at [225, 339] on div "[DOMAIN_NAME] Current / Gold Tier Node Type : 🏆 Goal Private Tier Node Type : 🏆…" at bounding box center [422, 352] width 805 height 588
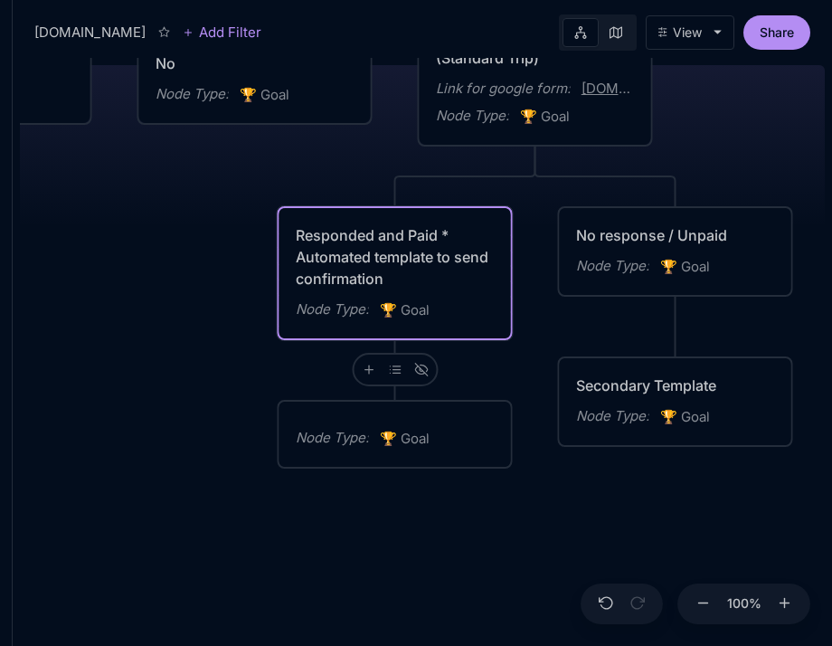
click at [435, 288] on div "Responded and Paid * Automated template to send confirmation" at bounding box center [395, 256] width 199 height 65
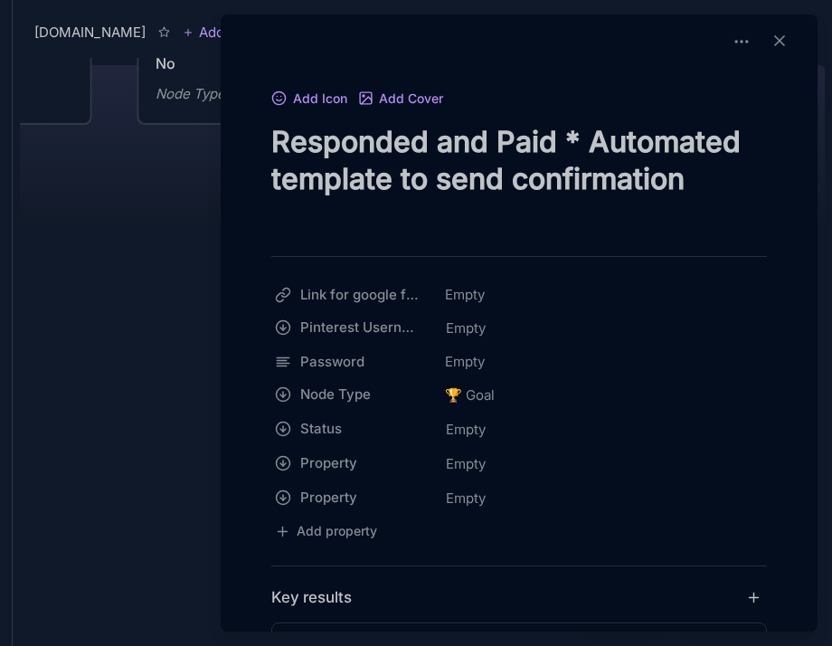
click at [487, 163] on textarea "Responded and Paid * Automated template to send confirmation" at bounding box center [519, 178] width 496 height 111
drag, startPoint x: 566, startPoint y: 142, endPoint x: 677, endPoint y: 208, distance: 129.4
click at [680, 213] on textarea "Responded and Paid * Automated template to send confirmation" at bounding box center [519, 178] width 496 height 111
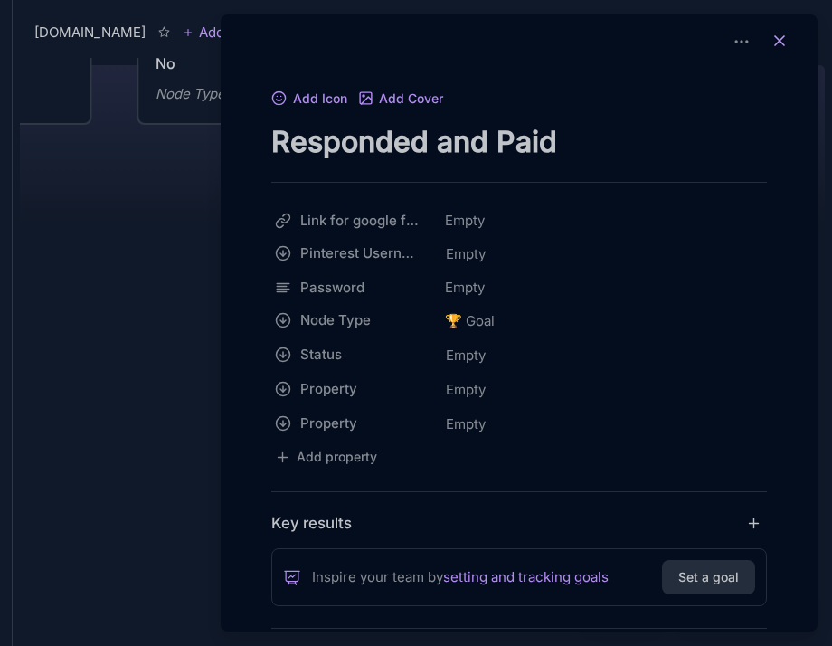
type textarea "Responded and Paid"
click at [776, 45] on icon at bounding box center [780, 41] width 18 height 18
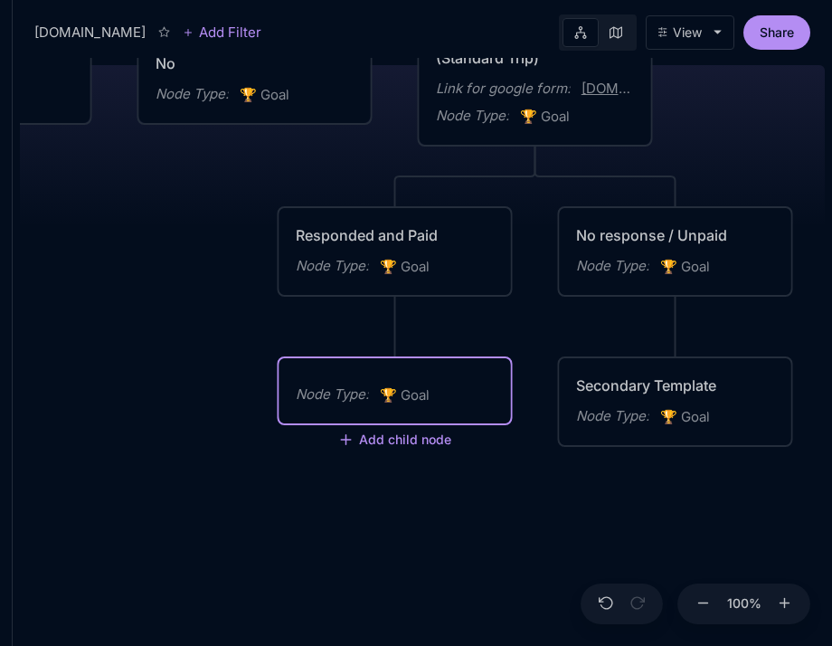
click at [415, 391] on span "🏆 Goal" at bounding box center [405, 395] width 50 height 22
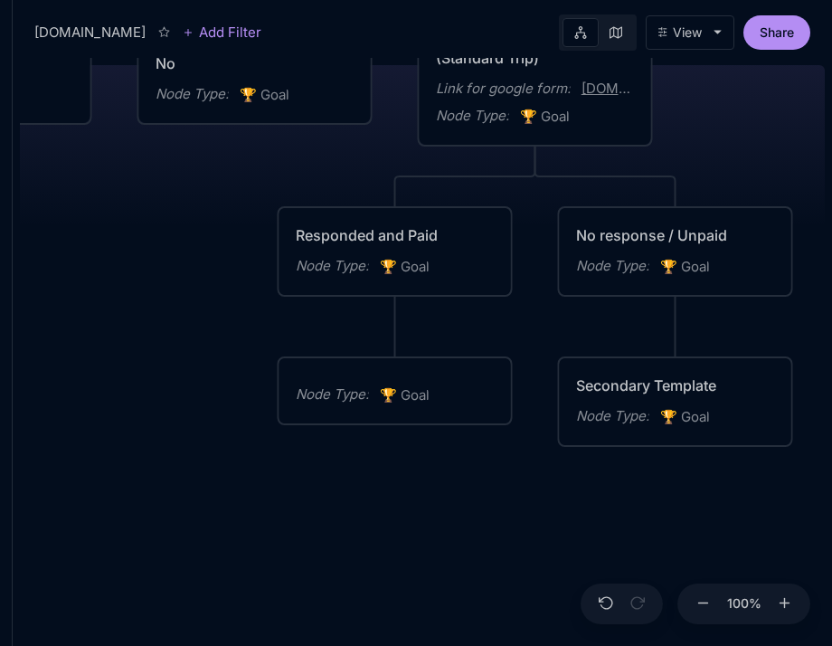
click at [437, 382] on div "Node Type : 🏆 Goal" at bounding box center [395, 390] width 232 height 65
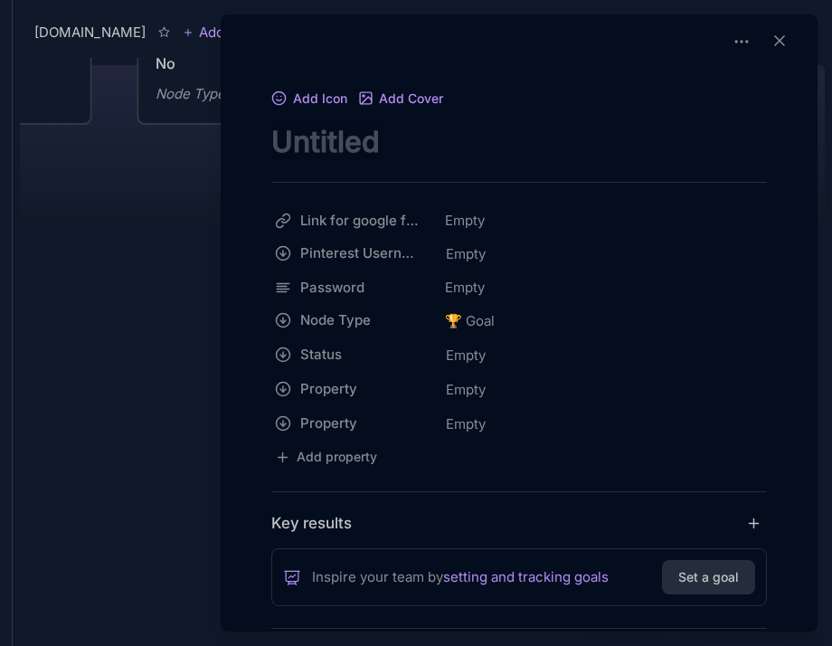
click at [509, 160] on div "Add Icon Add Cover Link for google form Empty Pinterest Username Empty Password…" at bounding box center [519, 506] width 582 height 838
paste textarea "* Automated template to send confirmation"
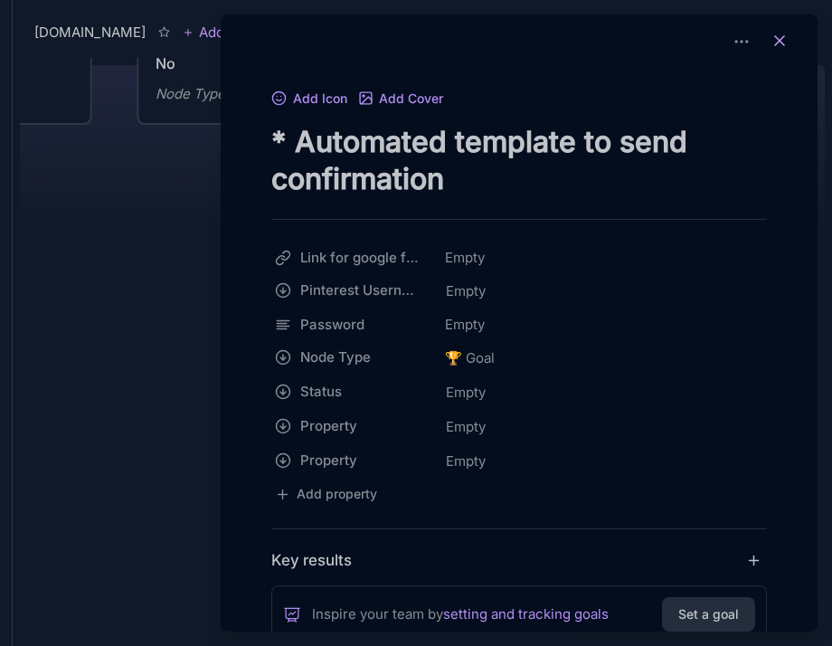
type textarea "* Automated template to send confirmation"
click at [771, 34] on icon at bounding box center [780, 41] width 18 height 18
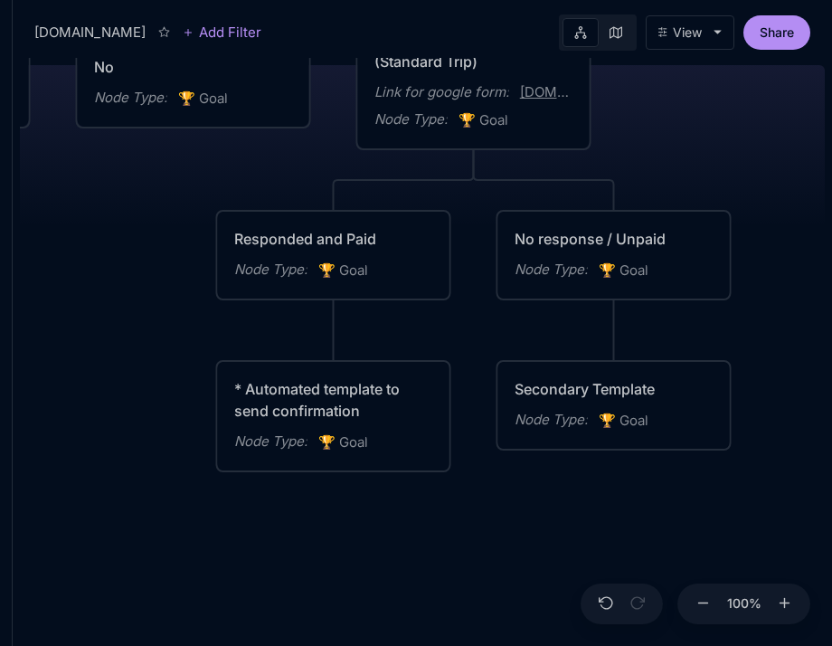
drag, startPoint x: 547, startPoint y: 311, endPoint x: 384, endPoint y: 318, distance: 162.9
click at [386, 319] on div "[DOMAIN_NAME] Current / Gold Tier Node Type : 🏆 Goal Private Tier Node Type : 🏆…" at bounding box center [422, 352] width 805 height 588
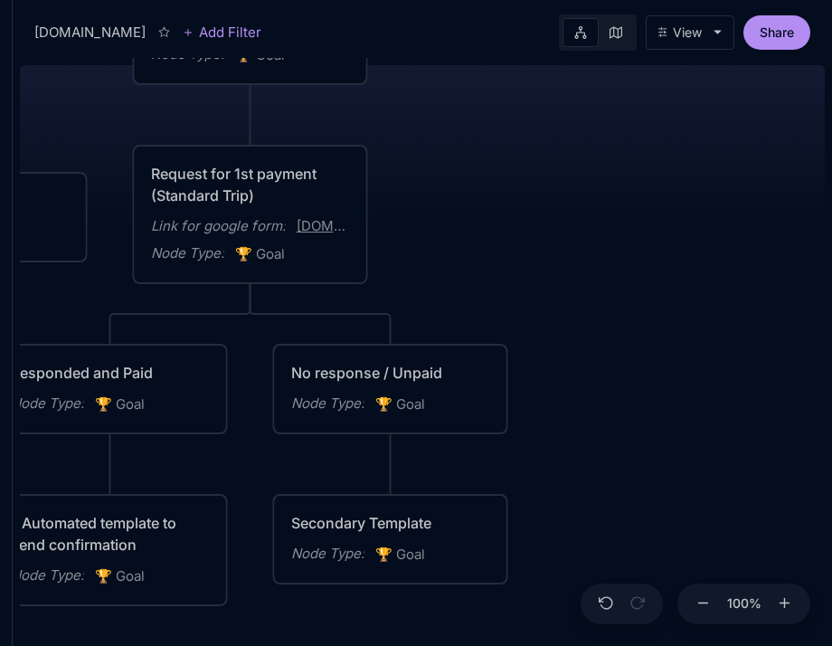
drag, startPoint x: 627, startPoint y: 183, endPoint x: 504, endPoint y: 312, distance: 178.5
click at [504, 312] on div "[DOMAIN_NAME] Current / Gold Tier Node Type : 🏆 Goal Private Tier Node Type : 🏆…" at bounding box center [422, 352] width 805 height 588
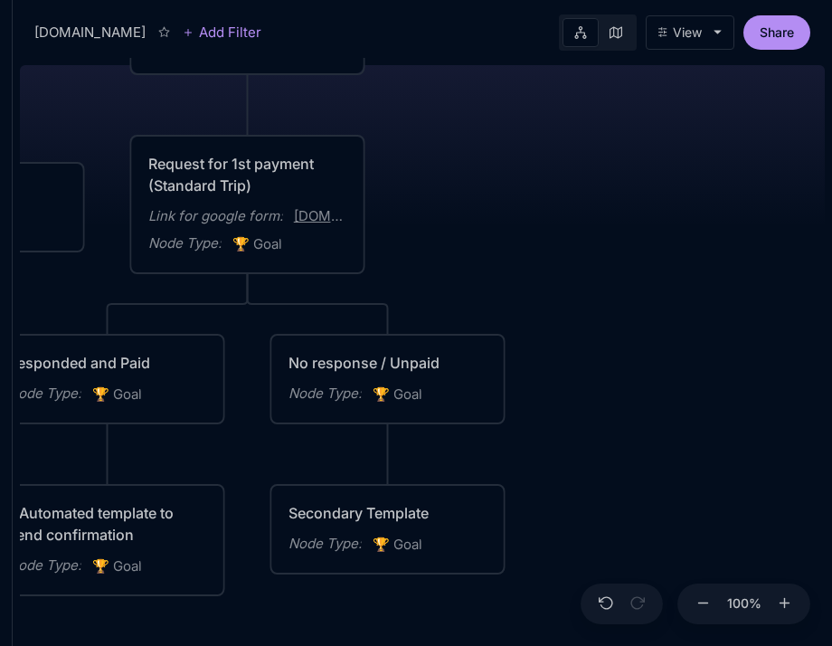
drag, startPoint x: 502, startPoint y: 311, endPoint x: 477, endPoint y: 162, distance: 151.2
click at [477, 164] on div "[DOMAIN_NAME] Current / Gold Tier Node Type : 🏆 Goal Private Tier Node Type : 🏆…" at bounding box center [422, 352] width 805 height 588
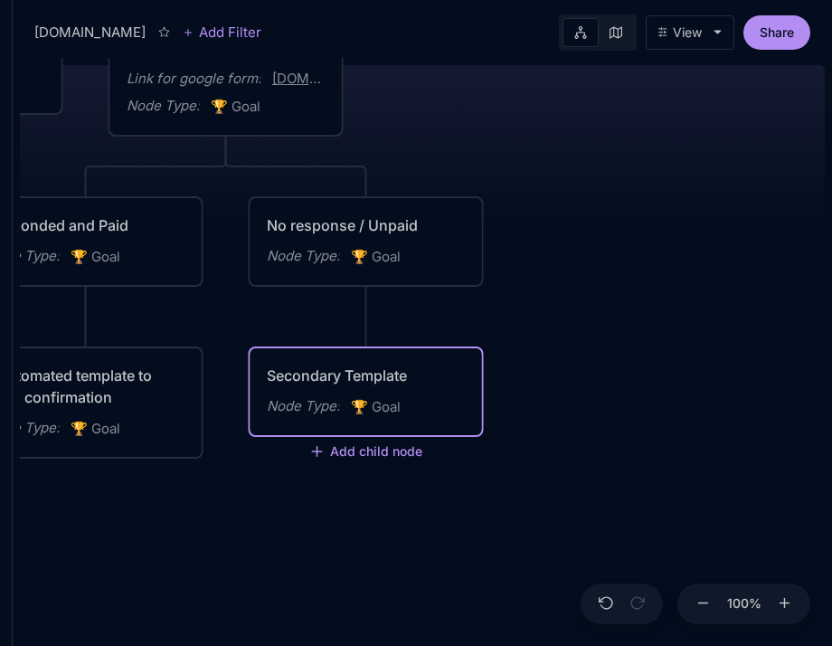
click at [322, 428] on div "Secondary Template Node Type : 🏆 Goal" at bounding box center [367, 391] width 232 height 87
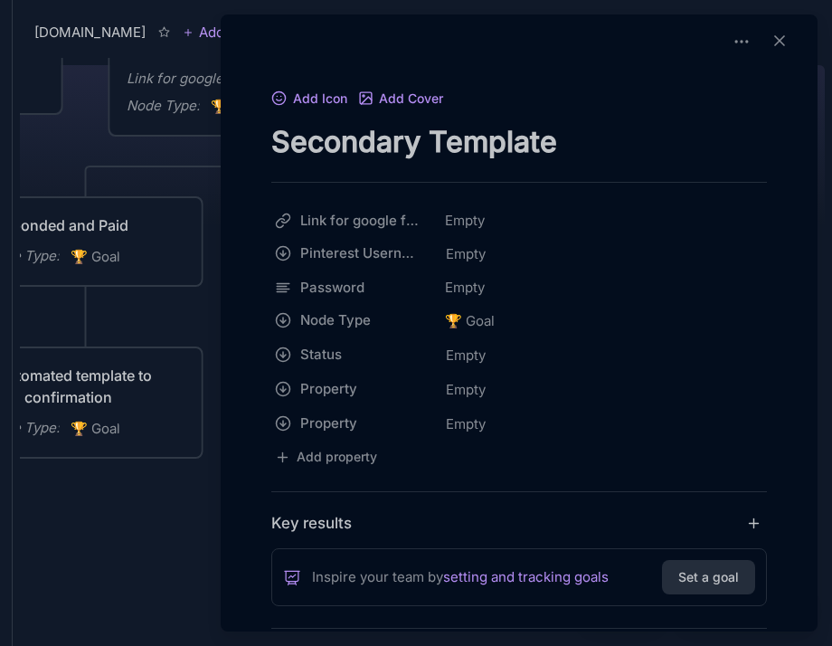
click at [350, 136] on textarea "Secondary Template" at bounding box center [519, 141] width 496 height 37
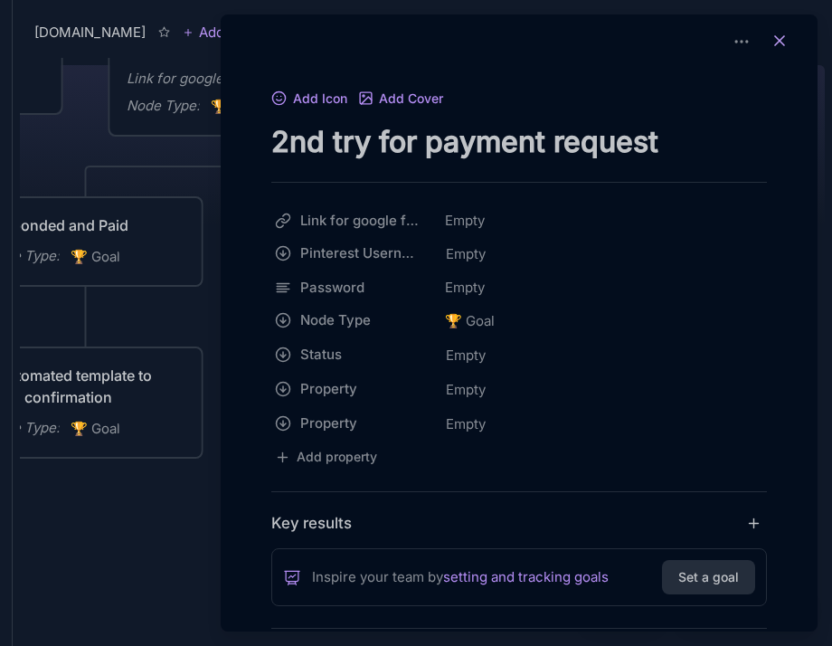
type textarea "2nd try for payment request"
click at [760, 51] on button at bounding box center [780, 41] width 40 height 25
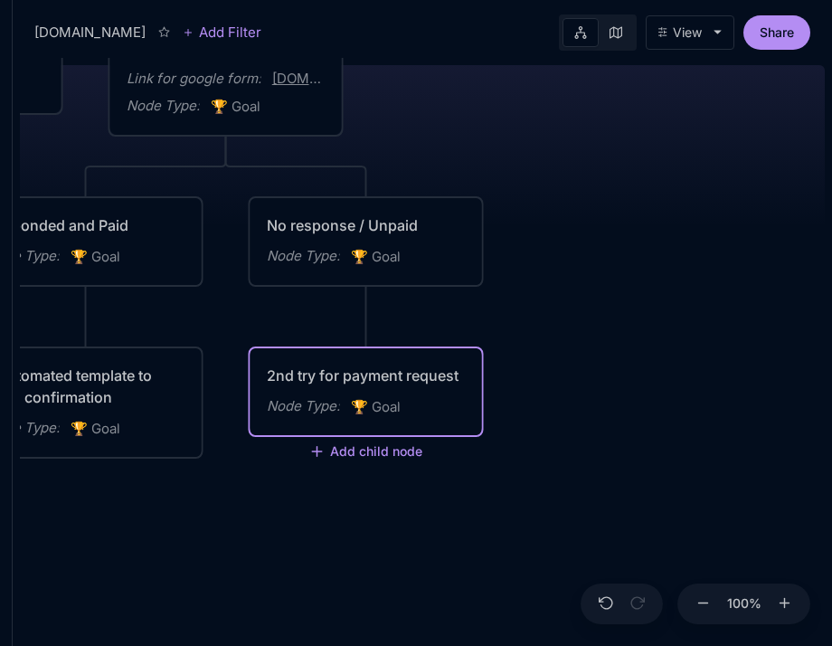
click at [572, 589] on div "[DOMAIN_NAME] Current / Gold Tier Node Type : 🏆 Goal Private Tier Node Type : 🏆…" at bounding box center [422, 352] width 805 height 588
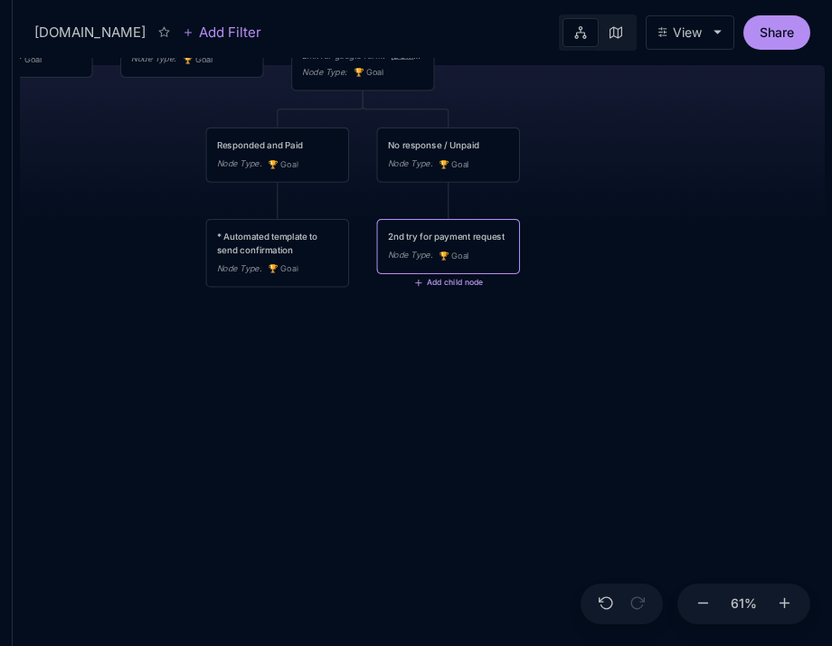
click at [420, 288] on button "Add child node" at bounding box center [449, 284] width 70 height 10
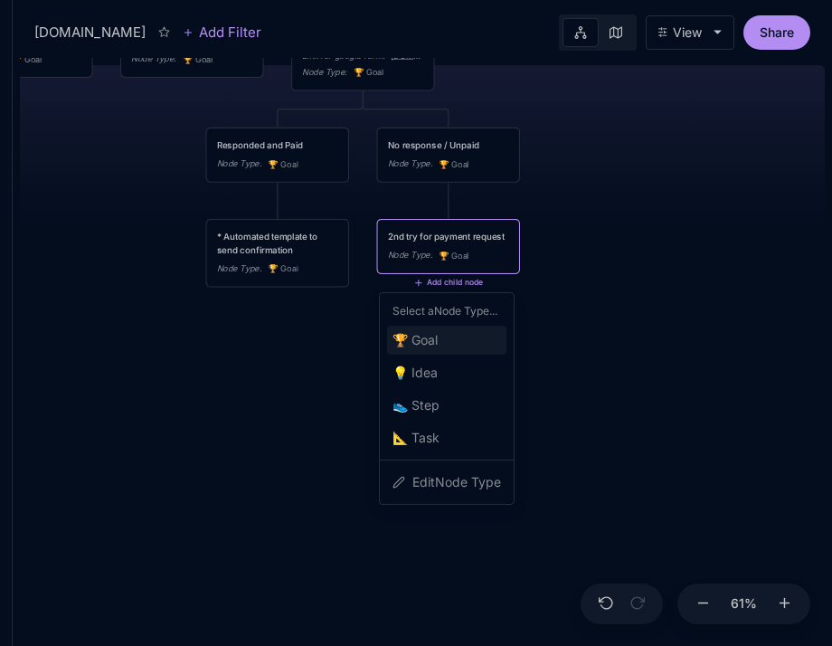
click at [417, 339] on span "🏆 Goal" at bounding box center [414, 340] width 45 height 22
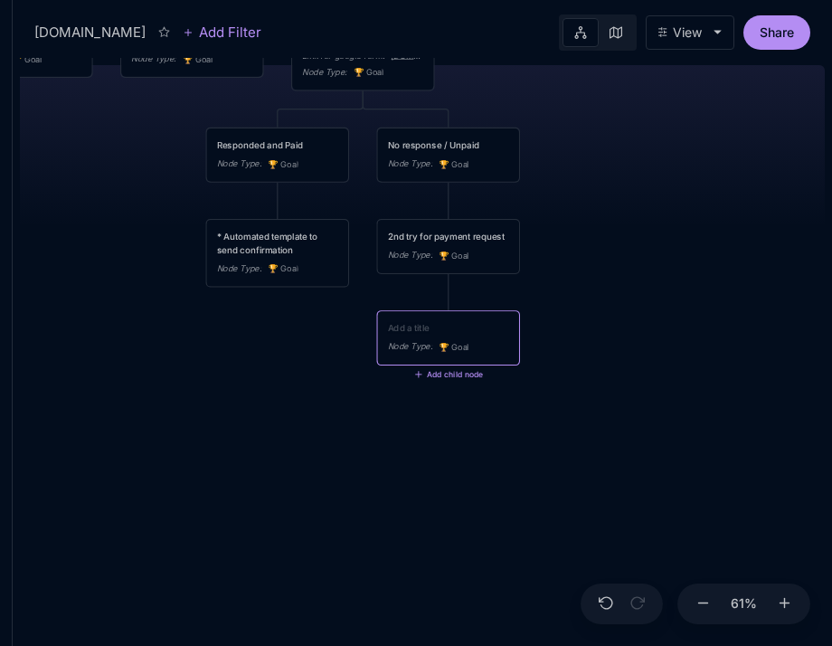
click at [651, 232] on div "[DOMAIN_NAME] Current / Gold Tier Node Type : 🏆 Goal Private Tier Node Type : 🏆…" at bounding box center [422, 352] width 805 height 588
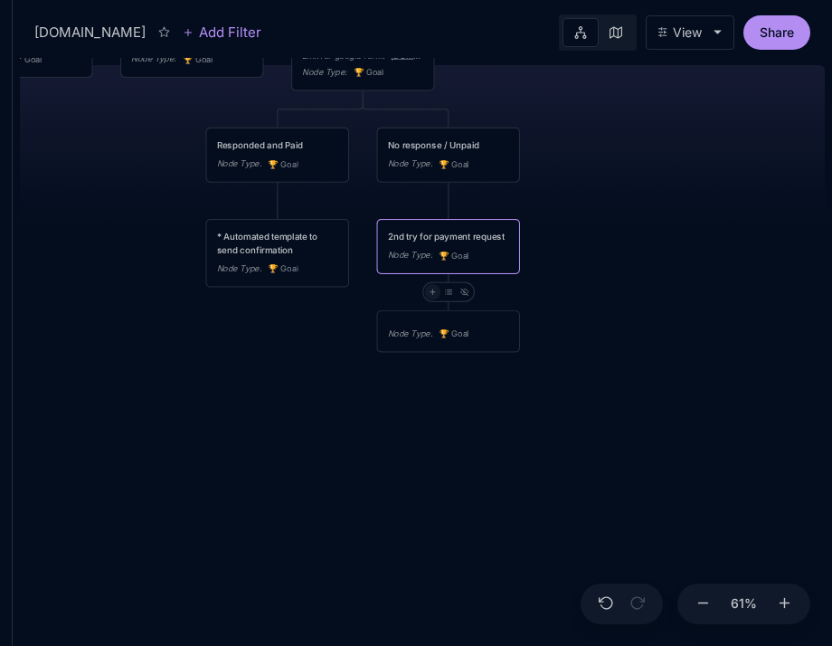
click at [430, 296] on icon at bounding box center [433, 292] width 8 height 8
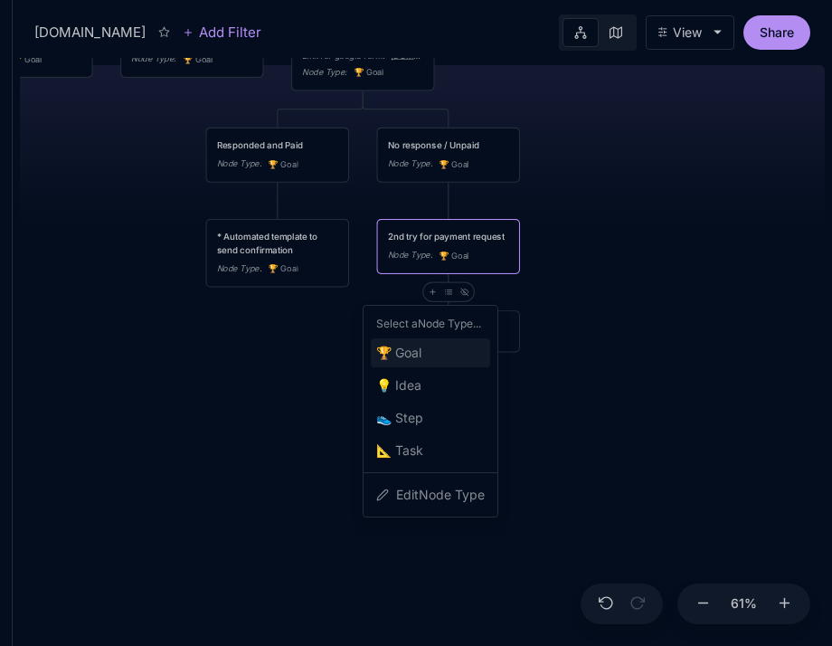
click at [414, 348] on span "🏆 Goal" at bounding box center [398, 353] width 45 height 22
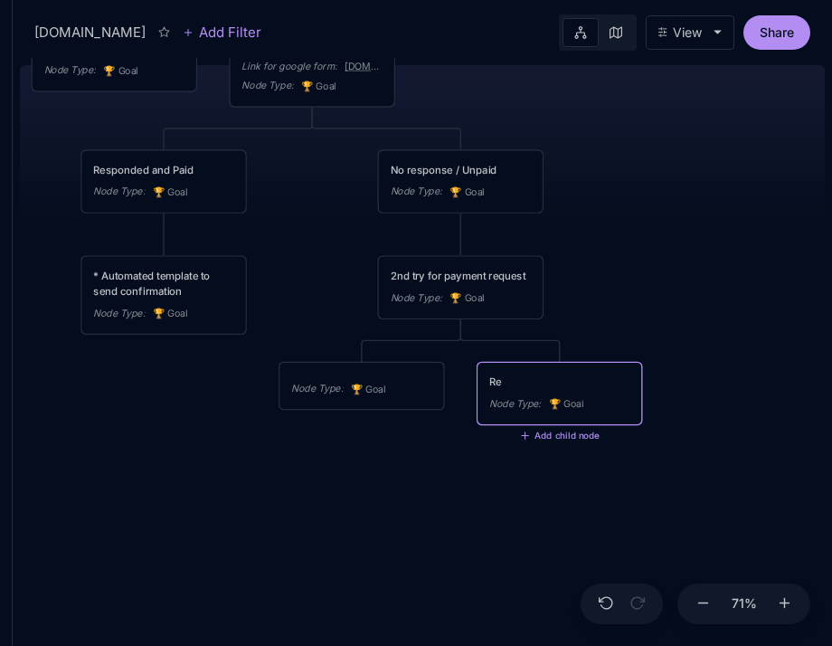
type textarea "R"
type textarea "P"
type textarea "No response"
click at [356, 364] on div "Node Type : 🏆 Goal" at bounding box center [361, 386] width 164 height 46
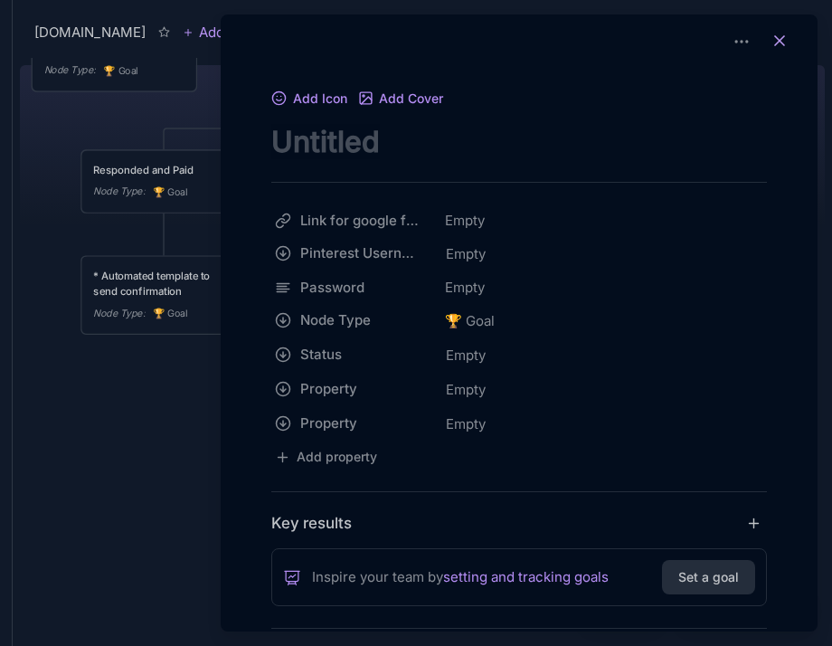
click at [771, 43] on icon at bounding box center [780, 41] width 18 height 18
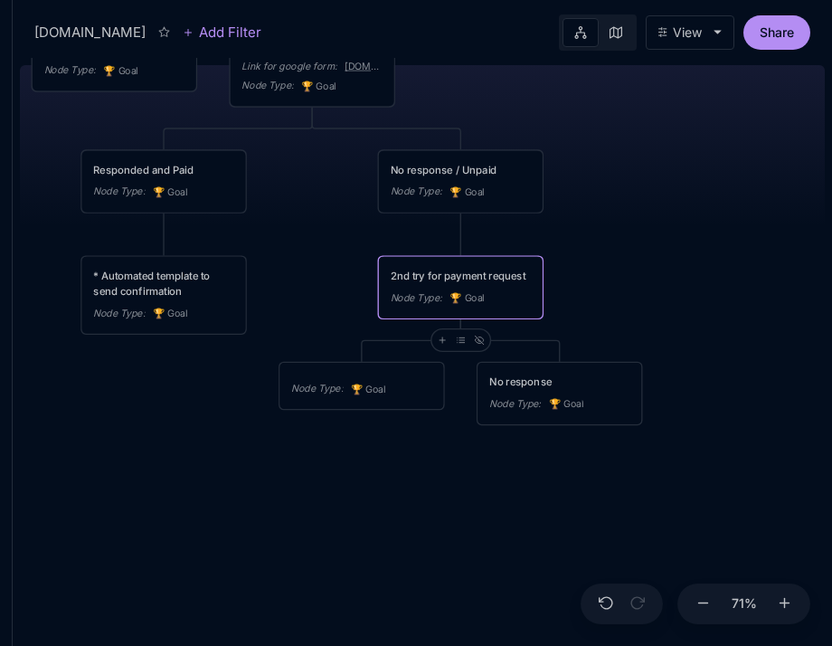
click at [487, 277] on div "2nd try for payment request" at bounding box center [461, 276] width 140 height 15
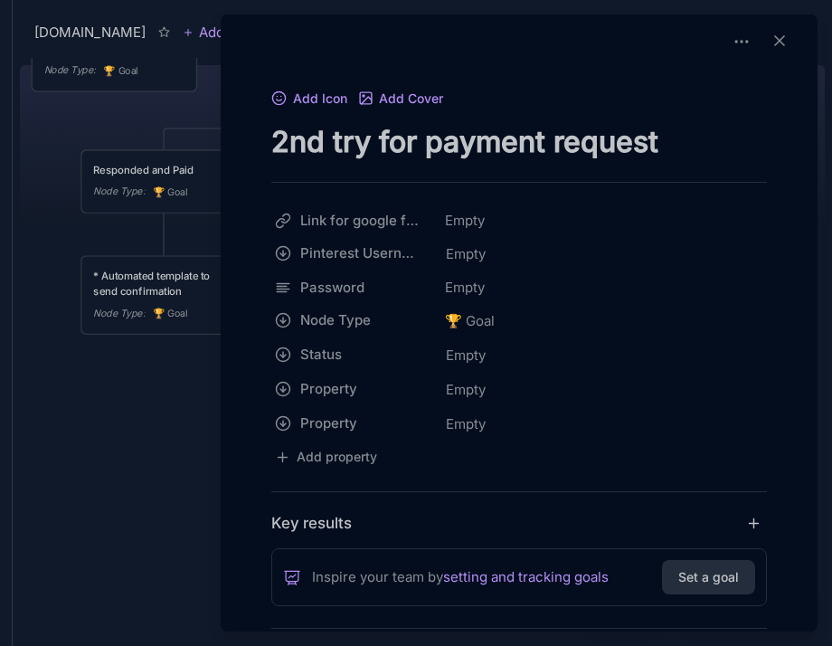
click at [424, 154] on textarea "2nd try for payment request" at bounding box center [519, 141] width 496 height 37
click at [423, 154] on textarea "2nd try for payment request" at bounding box center [519, 141] width 496 height 37
click at [349, 144] on textarea "2nd try for payment request" at bounding box center [519, 141] width 496 height 37
drag, startPoint x: 371, startPoint y: 147, endPoint x: 184, endPoint y: 111, distance: 190.5
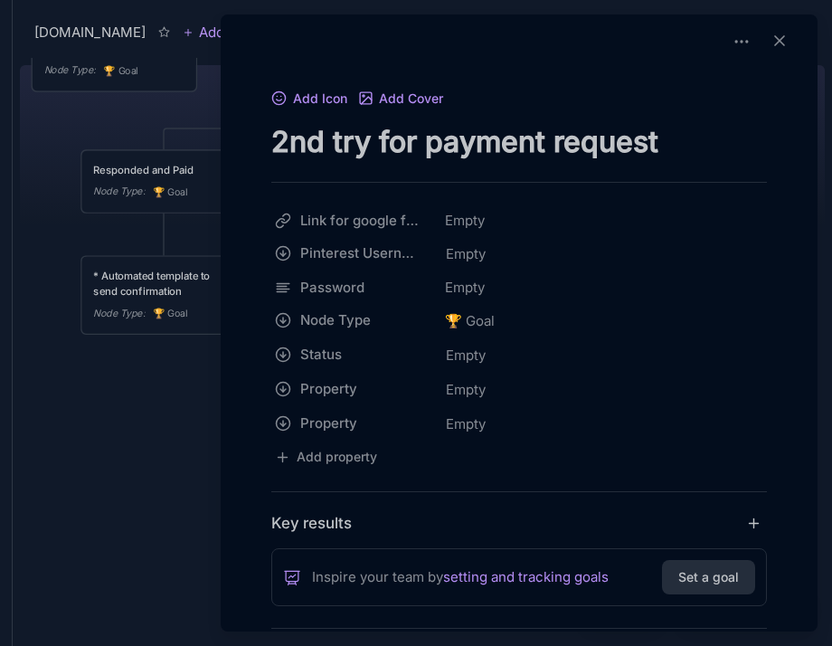
click at [202, 123] on div "[DOMAIN_NAME] Add Filter View Share [DOMAIN_NAME] Current / Gold Tier Node Type…" at bounding box center [422, 323] width 819 height 646
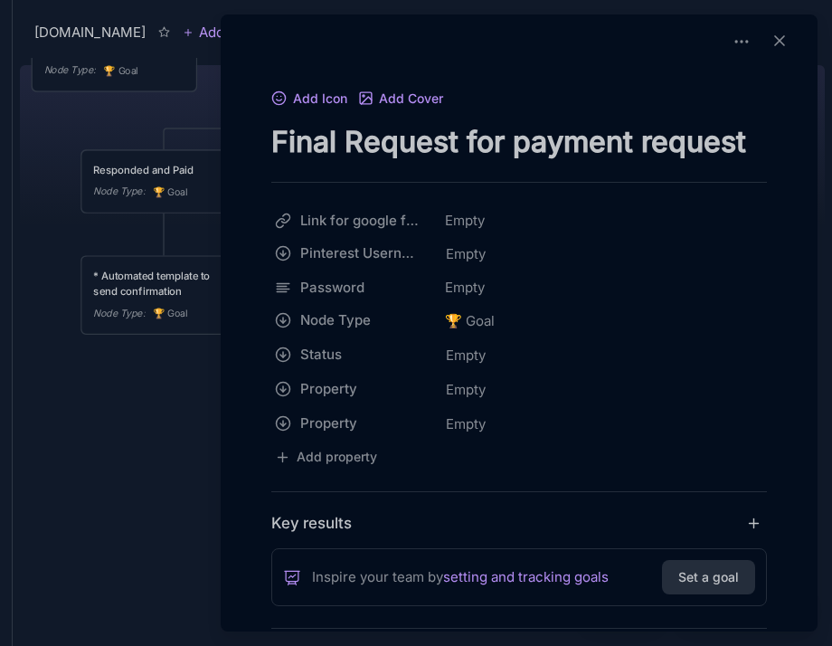
drag, startPoint x: 644, startPoint y: 142, endPoint x: 792, endPoint y: 154, distance: 148.8
click at [792, 154] on div "Add Icon Add Cover Final Request for payment request Link for google form Empty…" at bounding box center [519, 567] width 582 height 960
type textarea "Final Request for payment 1 of 2"
click at [778, 38] on icon at bounding box center [780, 41] width 18 height 18
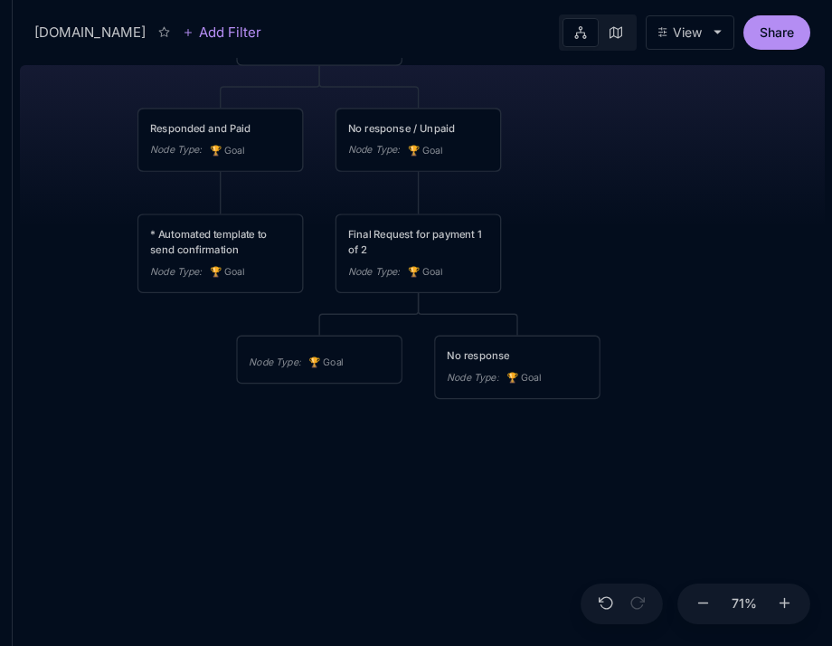
click at [372, 364] on div "Node Type : 🏆 Goal" at bounding box center [319, 363] width 140 height 16
click at [309, 359] on icon "🏆" at bounding box center [315, 362] width 14 height 12
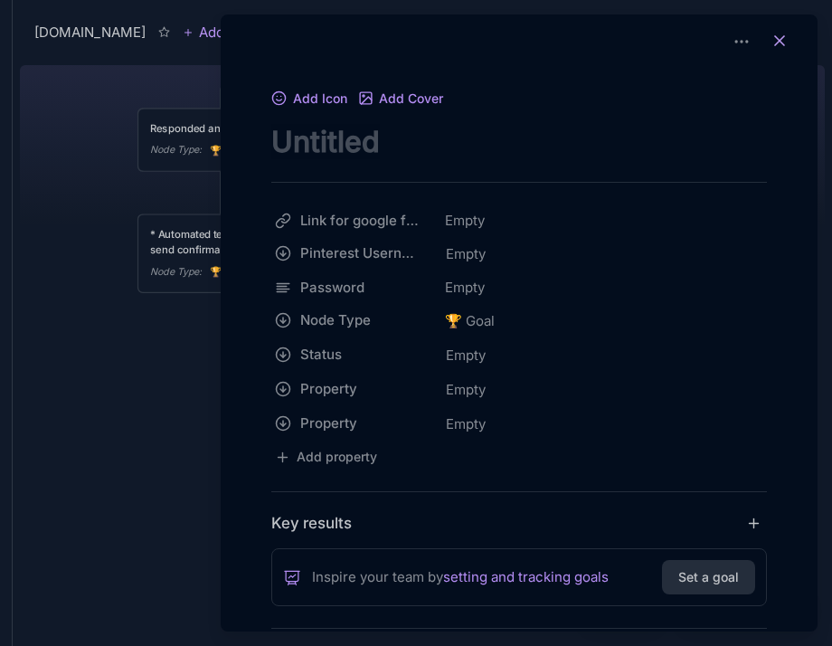
click at [779, 40] on icon at bounding box center [780, 41] width 18 height 18
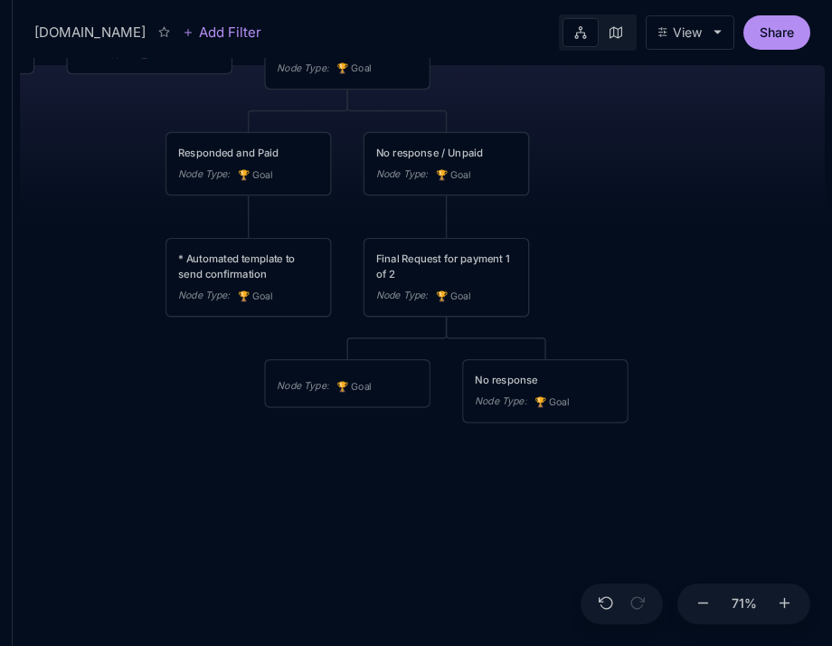
click at [282, 276] on div "* Automated template to send confirmation" at bounding box center [248, 266] width 140 height 31
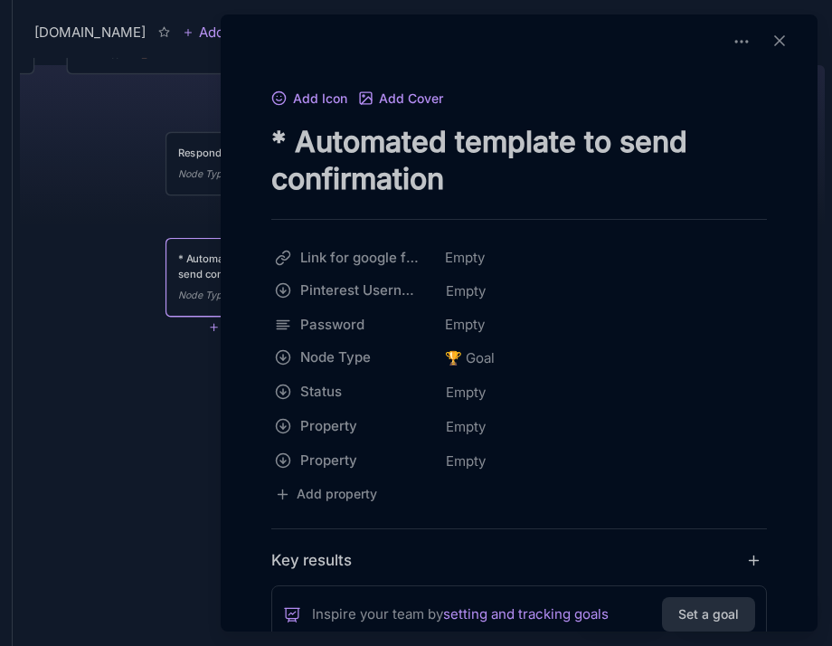
click at [543, 160] on textarea "* Automated template to send confirmation" at bounding box center [519, 160] width 496 height 74
type textarea "* Automated template to send confirmation of payment"
click at [771, 53] on button at bounding box center [780, 41] width 40 height 25
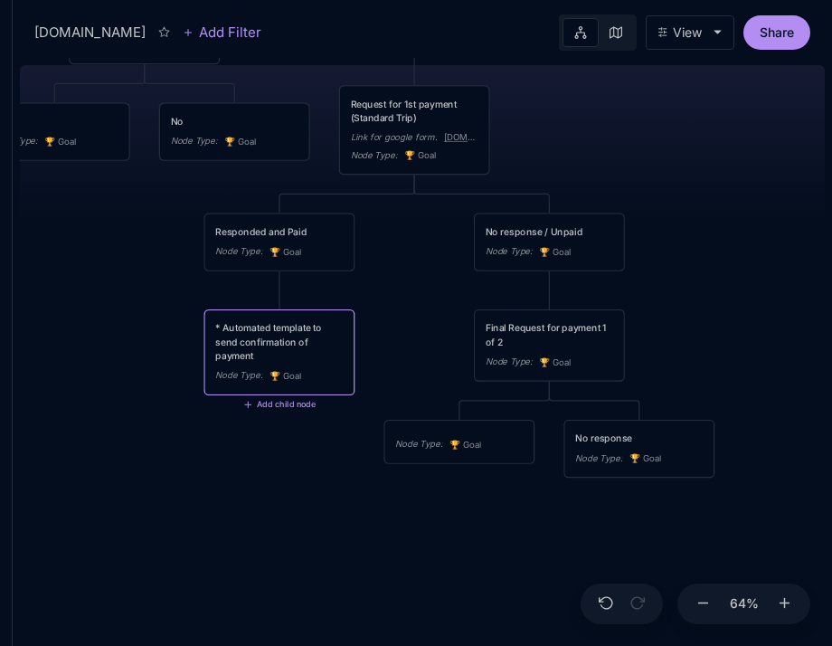
click at [269, 364] on div "* Automated template to send confirmation of payment Node Type : 🏆 Goal" at bounding box center [279, 352] width 128 height 62
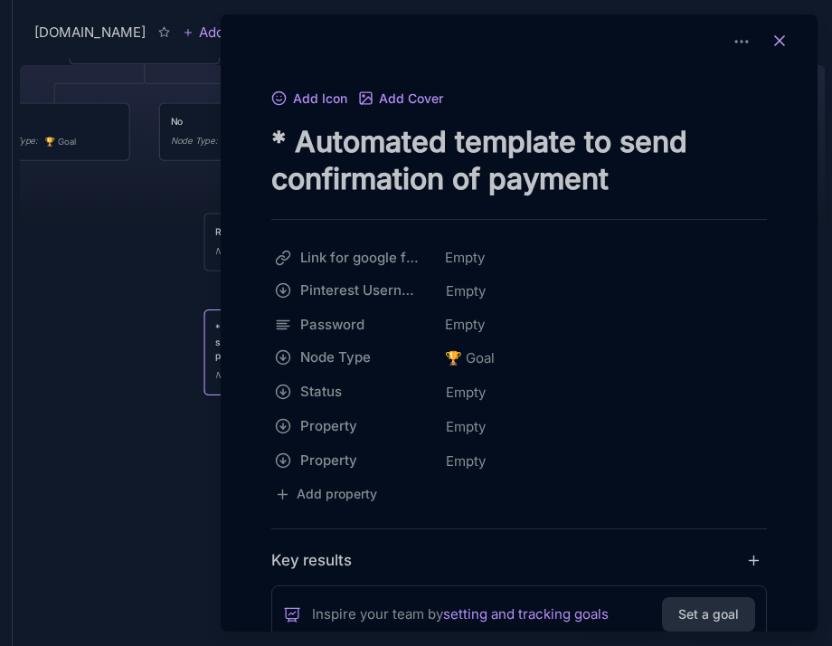
click at [782, 39] on button at bounding box center [780, 41] width 40 height 25
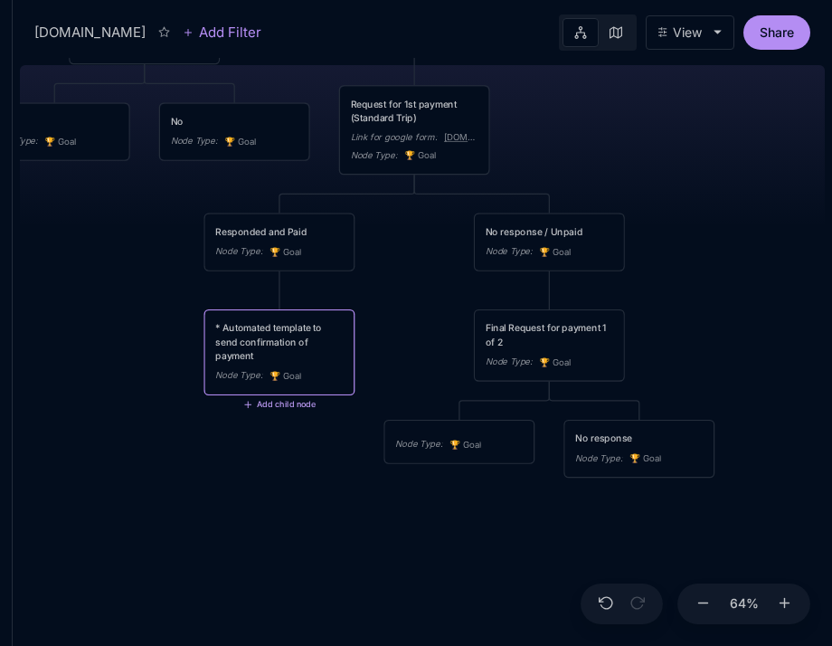
click at [269, 406] on button "Add child node" at bounding box center [279, 405] width 73 height 10
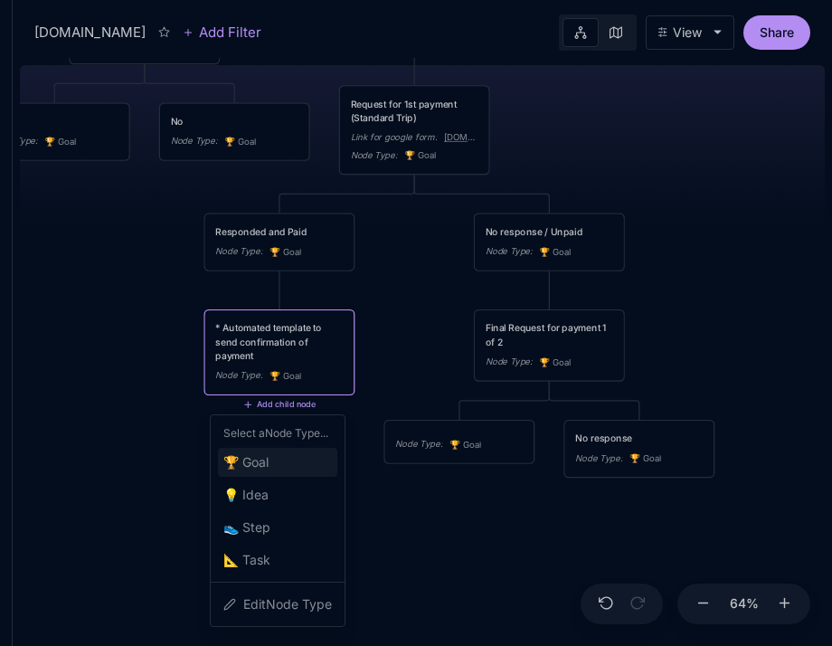
click at [244, 468] on span "🏆 Goal" at bounding box center [245, 462] width 45 height 22
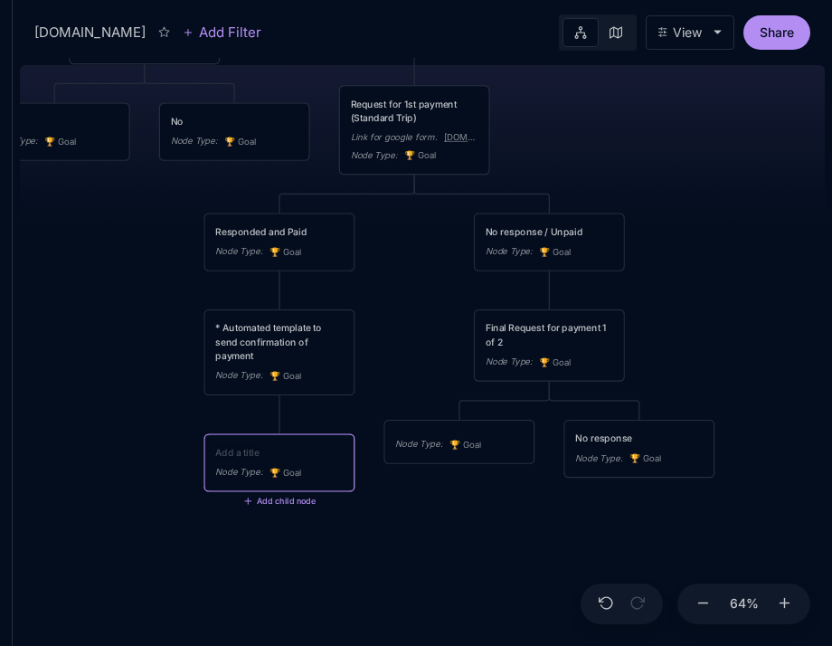
click at [322, 467] on div "Node Type : 🏆 Goal" at bounding box center [279, 472] width 128 height 15
click at [132, 365] on div "[DOMAIN_NAME] Current / Gold Tier Node Type : 🏆 Goal Private Tier Node Type : 🏆…" at bounding box center [422, 352] width 805 height 588
click at [251, 449] on textarea at bounding box center [279, 452] width 128 height 14
type textarea "P"
type textarea "L"
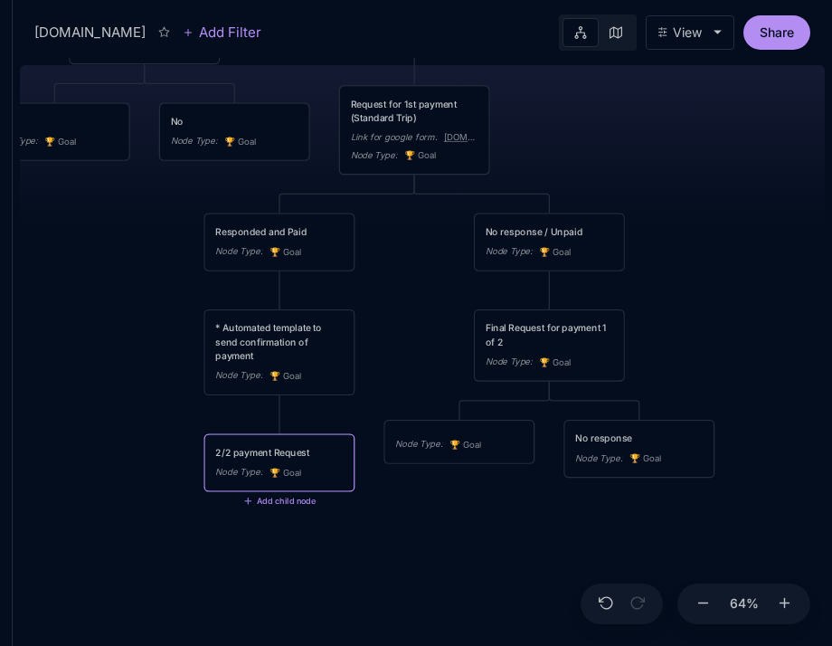
type textarea "2/2 payment Request template"
click at [118, 318] on div "[DOMAIN_NAME] Current / Gold Tier Node Type : 🏆 Goal Private Tier Node Type : 🏆…" at bounding box center [422, 352] width 805 height 588
drag, startPoint x: 456, startPoint y: 239, endPoint x: 565, endPoint y: 331, distance: 143.1
click at [550, 326] on div "[DOMAIN_NAME] Current / Gold Tier Node Type : 🏆 Goal Private Tier Node Type : 🏆…" at bounding box center [422, 352] width 805 height 588
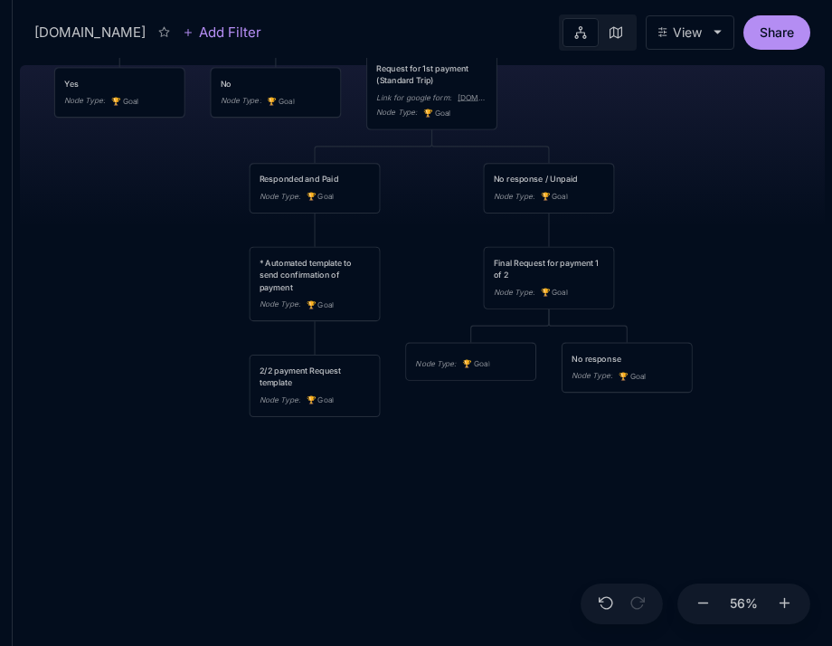
click at [179, 426] on div "[DOMAIN_NAME] Current / Gold Tier Node Type : 🏆 Goal Private Tier Node Type : 🏆…" at bounding box center [422, 352] width 805 height 588
click at [205, 264] on div "[DOMAIN_NAME] Current / Gold Tier Node Type : 🏆 Goal Private Tier Node Type : 🏆…" at bounding box center [422, 352] width 805 height 588
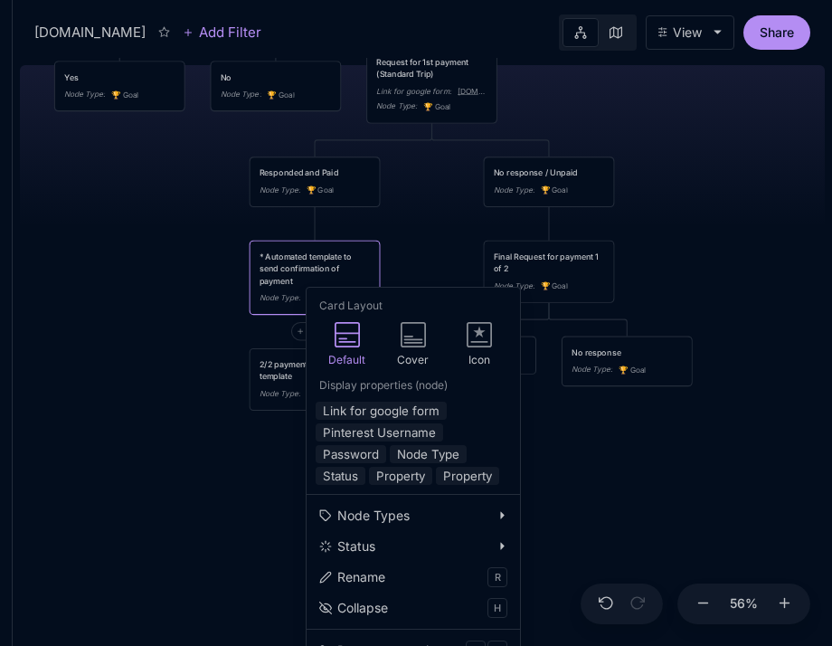
click at [693, 329] on div "[DOMAIN_NAME] Current / Gold Tier Node Type : 🏆 Goal Private Tier Node Type : 🏆…" at bounding box center [422, 352] width 805 height 588
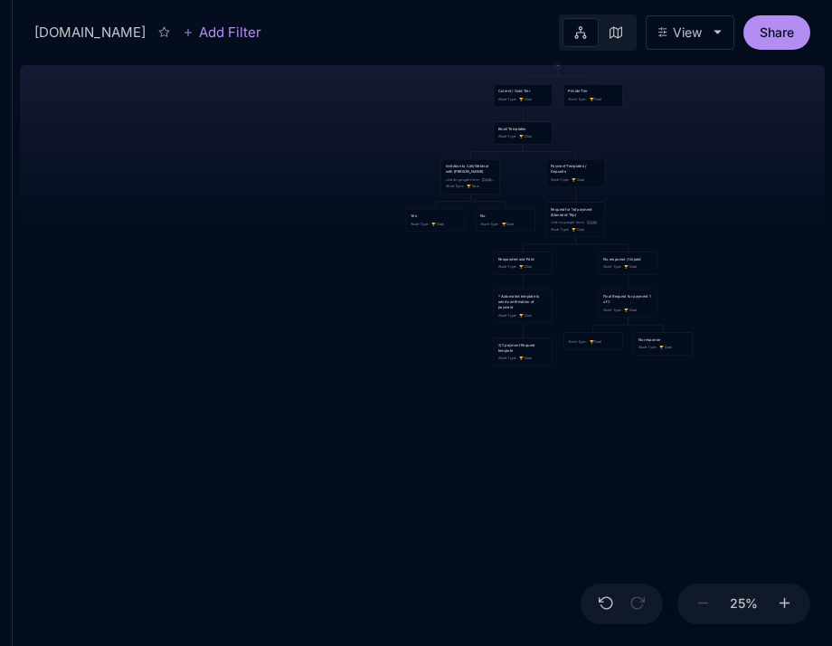
click at [377, 324] on div "[DOMAIN_NAME] Current / Gold Tier Node Type : 🏆 Goal Private Tier Node Type : 🏆…" at bounding box center [422, 352] width 805 height 588
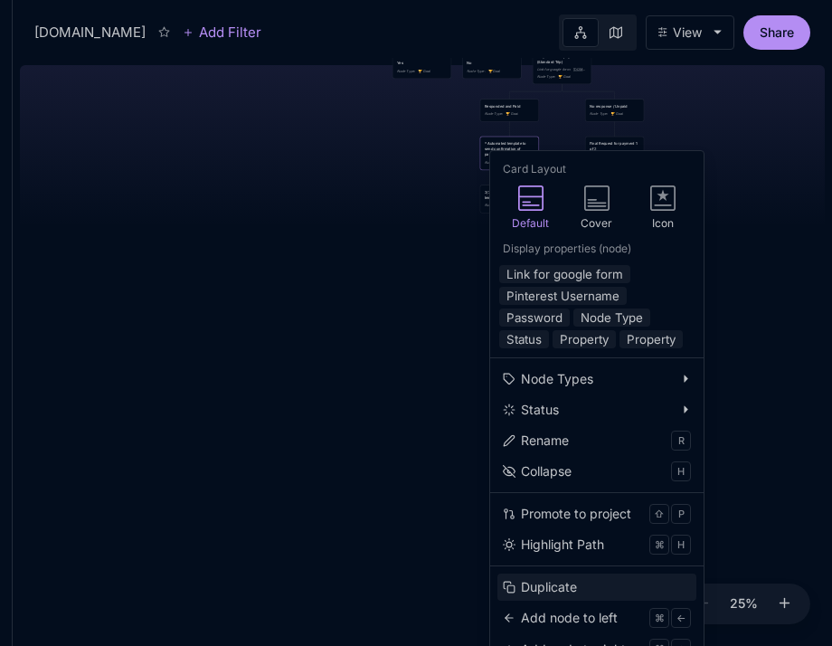
click at [599, 587] on button "Duplicate" at bounding box center [596, 586] width 199 height 27
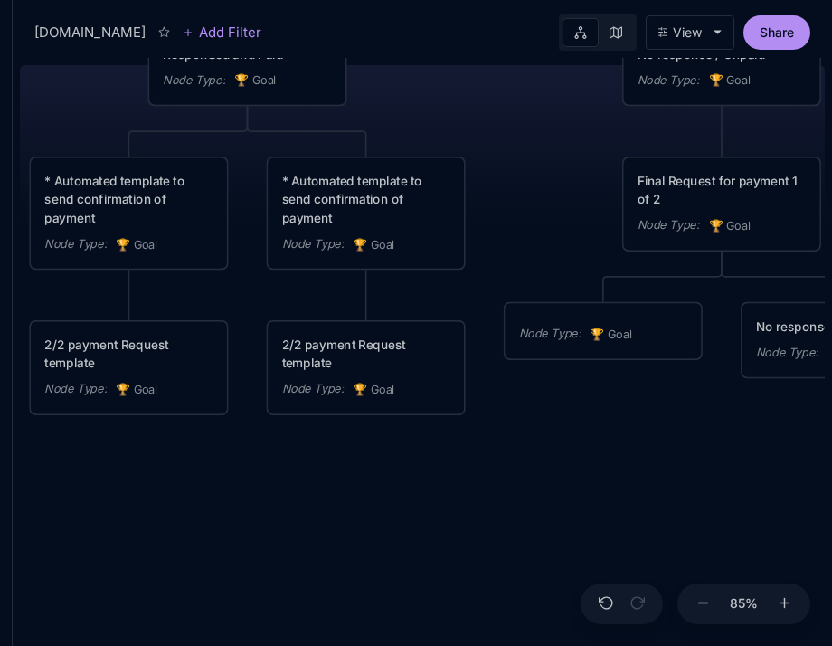
click at [170, 213] on div "* Automated template to send confirmation of payment" at bounding box center [128, 199] width 168 height 55
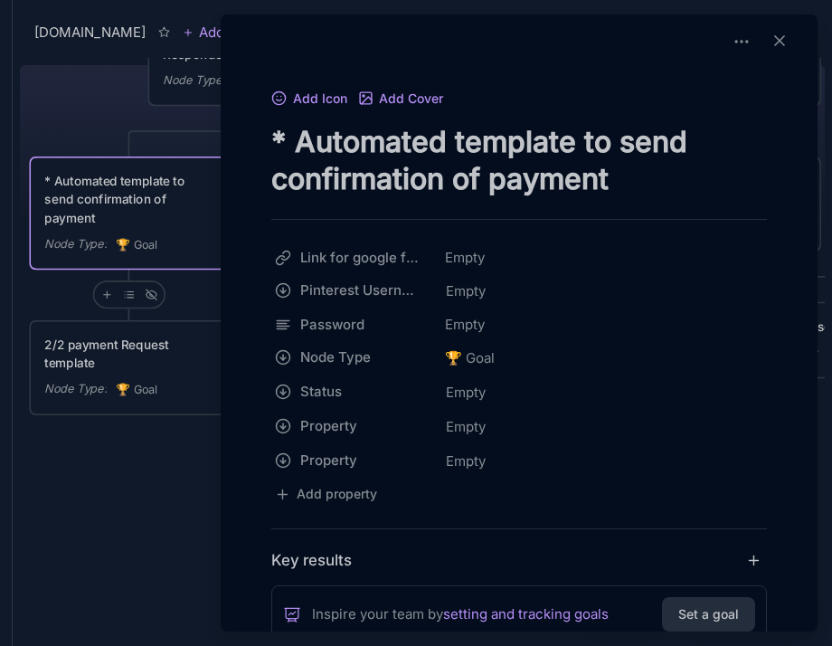
click at [343, 142] on textarea "* Automated template to send confirmation of payment" at bounding box center [519, 160] width 496 height 74
click at [691, 161] on textarea "* Automated template to send confirmation of payment" at bounding box center [519, 160] width 496 height 74
click at [144, 140] on div at bounding box center [416, 323] width 832 height 646
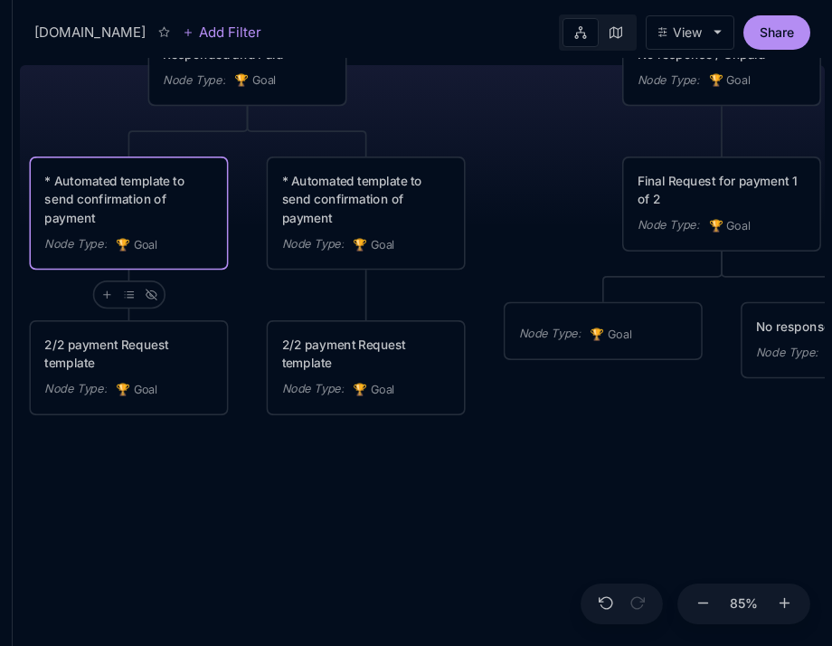
click at [452, 264] on div "* Automated template to send confirmation of payment Node Type : 🏆 Goal" at bounding box center [366, 213] width 196 height 110
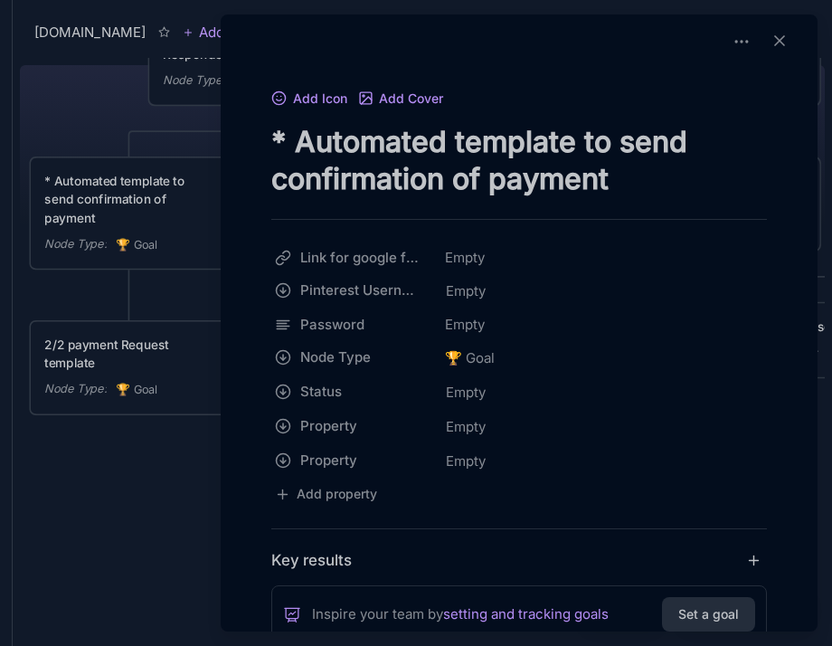
click at [667, 169] on textarea "* Automated template to send confirmation of payment" at bounding box center [519, 160] width 496 height 74
click at [563, 146] on textarea "* Automated template to send confirmation of payment" at bounding box center [519, 160] width 496 height 74
click at [449, 155] on textarea "* Automated template to send confirmation of payment" at bounding box center [519, 160] width 496 height 74
click at [488, 142] on textarea "* Automated template to send confirmation of payment" at bounding box center [519, 160] width 496 height 74
click at [455, 139] on textarea "* Automated template to send confirmation of payment" at bounding box center [519, 160] width 496 height 74
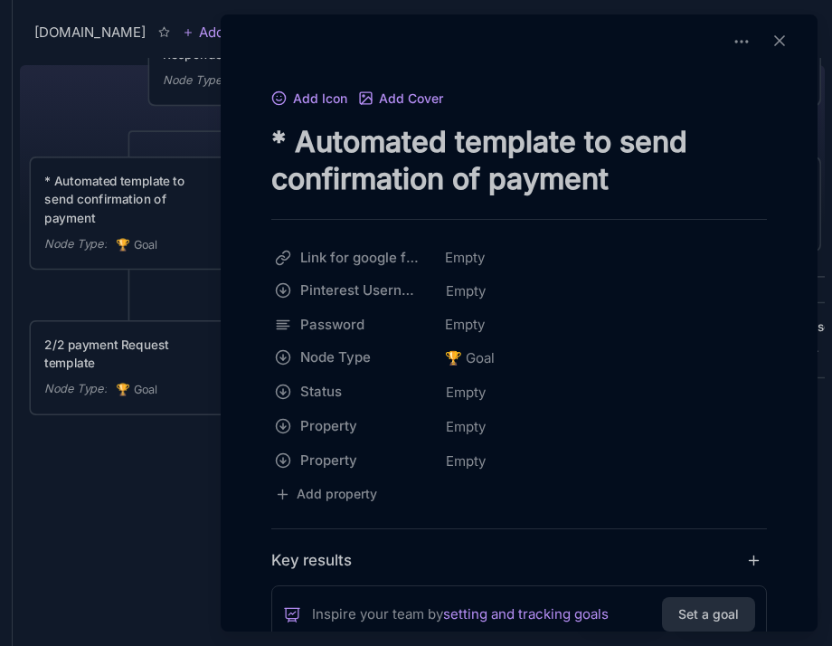
click at [694, 162] on textarea "* Automated template to send confirmation of payment" at bounding box center [519, 160] width 496 height 74
click at [698, 143] on textarea "* Automated template to send confirmation of payment" at bounding box center [519, 160] width 496 height 74
click at [98, 214] on div at bounding box center [416, 323] width 832 height 646
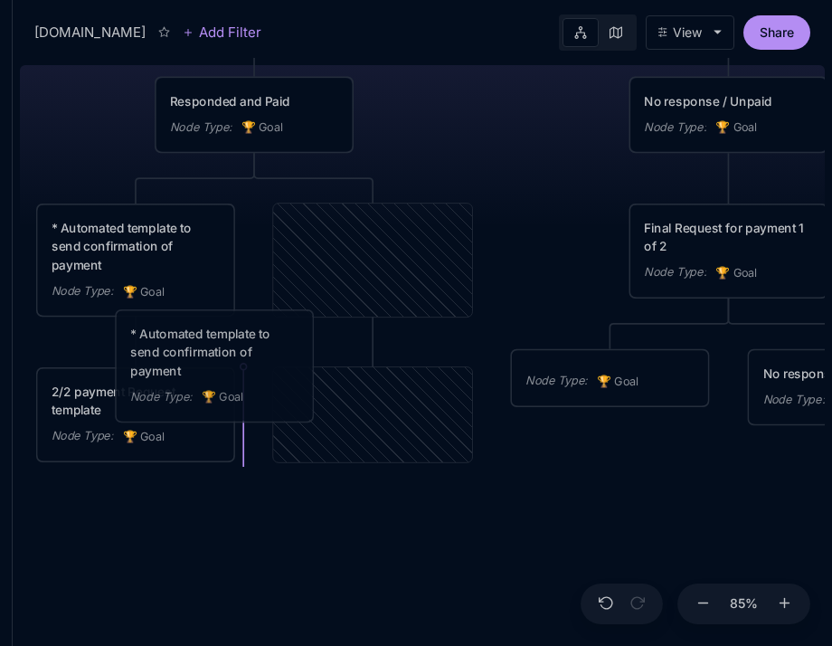
drag, startPoint x: 398, startPoint y: 268, endPoint x: 249, endPoint y: 375, distance: 184.0
click at [249, 375] on div "* Automated template to send confirmation of payment" at bounding box center [214, 352] width 168 height 55
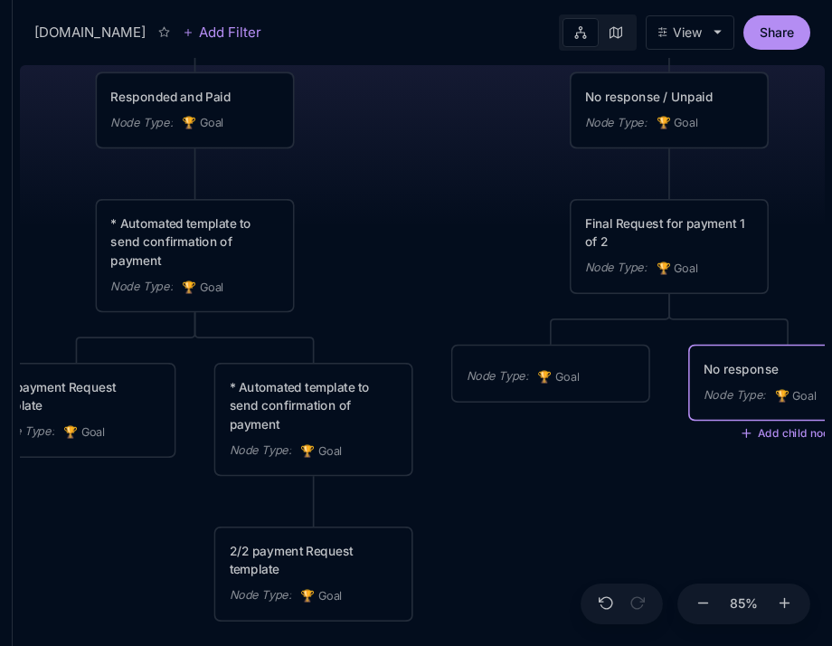
click at [742, 372] on div "No response" at bounding box center [788, 369] width 168 height 18
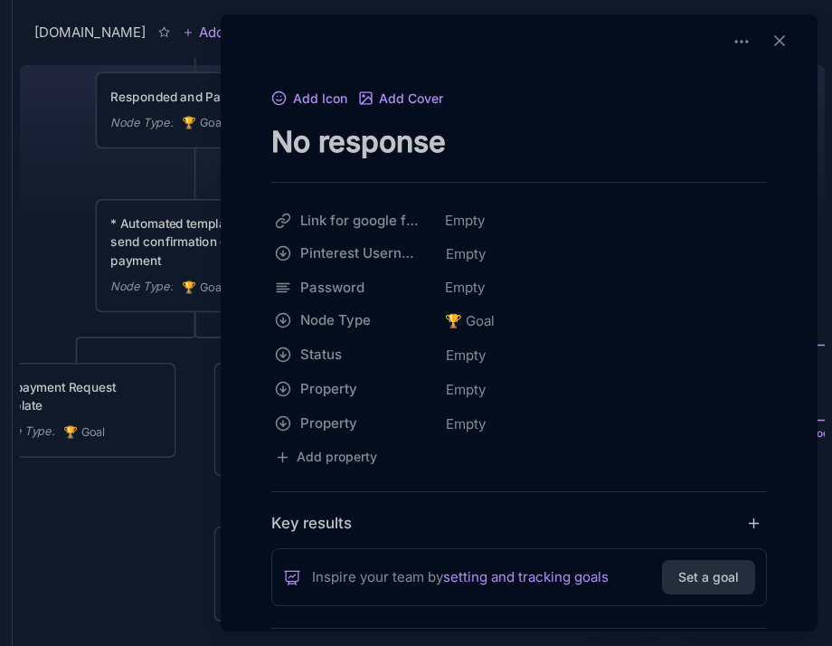
click at [483, 149] on textarea "No response" at bounding box center [519, 141] width 496 height 37
click at [482, 149] on textarea "No response" at bounding box center [519, 141] width 496 height 37
click at [774, 33] on icon at bounding box center [780, 41] width 18 height 18
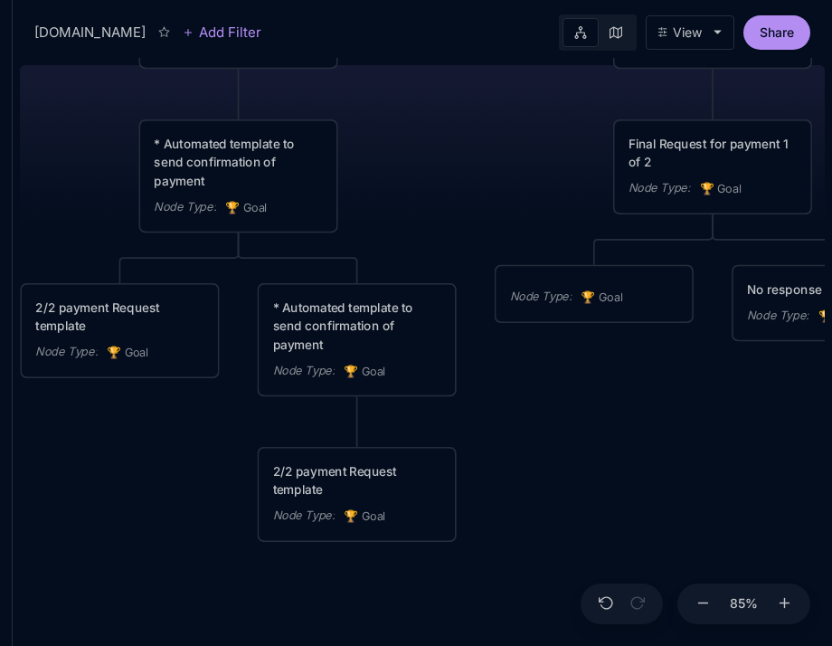
click at [441, 337] on div "* Automated template to send confirmation of payment Node Type : 🏆 Goal" at bounding box center [357, 340] width 196 height 110
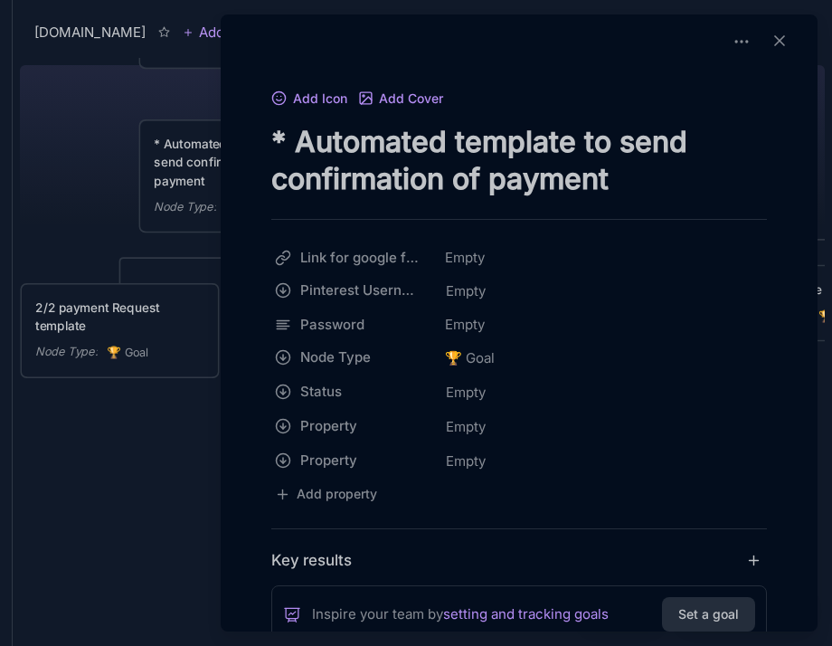
click at [473, 129] on textarea "* Automated template to send confirmation of payment" at bounding box center [519, 160] width 496 height 74
click at [269, 137] on div "Add Icon Add Cover * Automated template to send confirmation of payment Link fo…" at bounding box center [519, 573] width 582 height 972
click at [279, 138] on textarea "* Automated template to send confirmation of payment" at bounding box center [519, 160] width 496 height 74
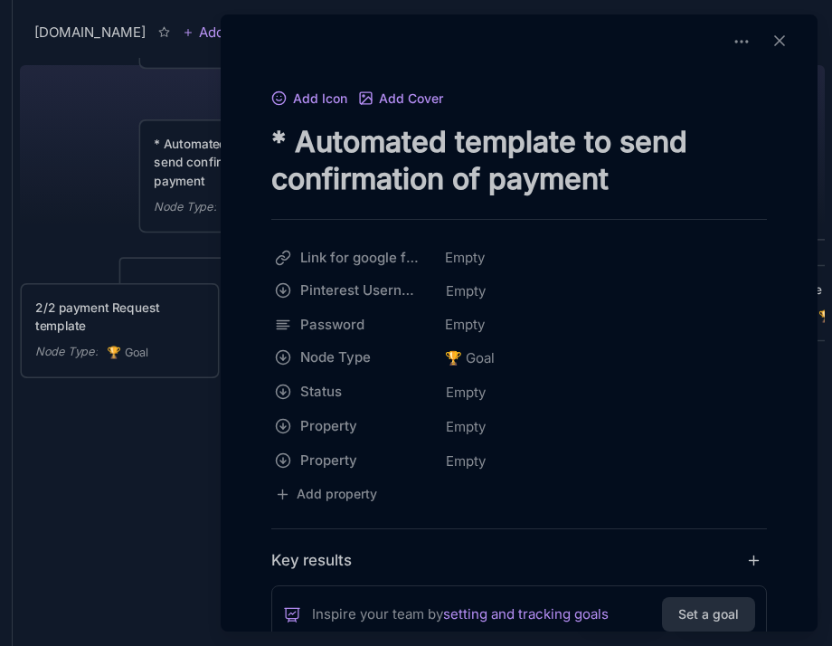
click at [276, 138] on textarea "* Automated template to send confirmation of payment" at bounding box center [519, 160] width 496 height 74
paste textarea "No response"
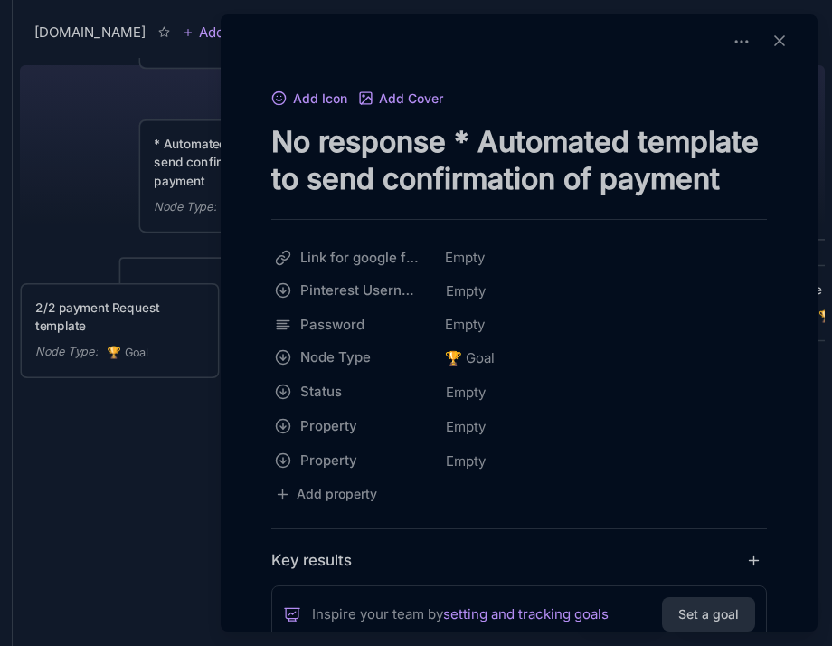
type textarea "No response * Automated template to send confirmation of payment"
